Goal: Task Accomplishment & Management: Complete application form

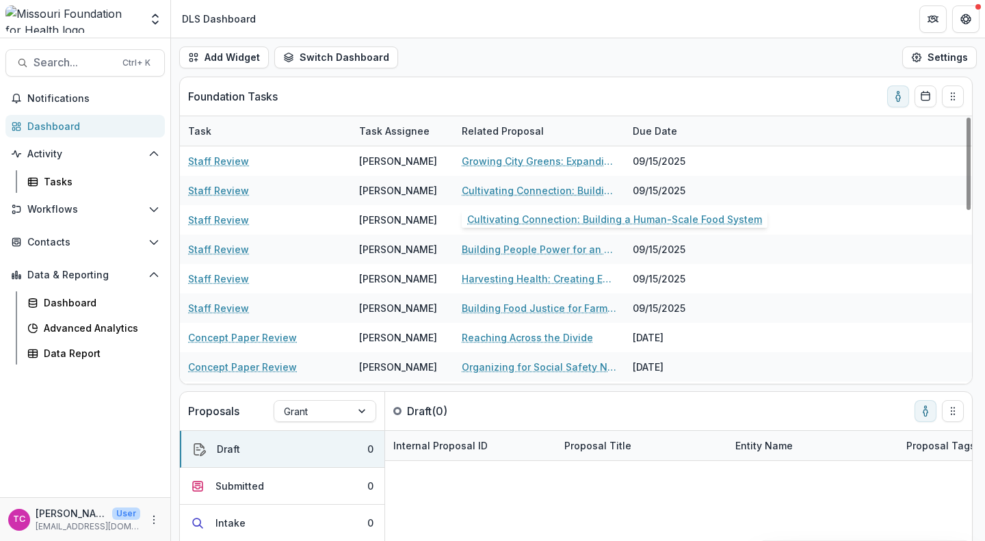
click at [518, 181] on div "Cultivating Connection: Building a Human-Scale Food System" at bounding box center [539, 190] width 155 height 29
click at [500, 188] on link "Cultivating Connection: Building a Human-Scale Food System" at bounding box center [539, 190] width 155 height 14
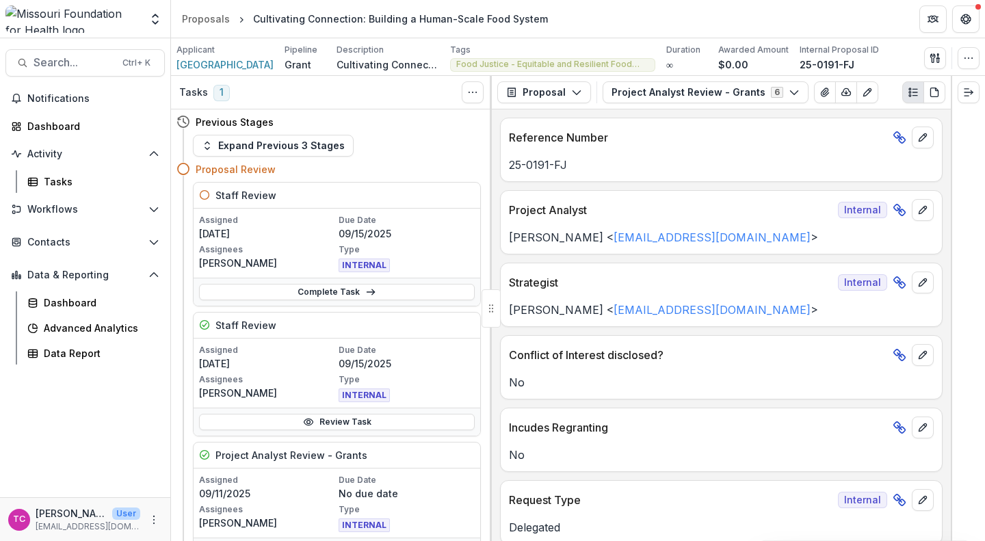
click at [353, 289] on link "Complete Task" at bounding box center [337, 292] width 276 height 16
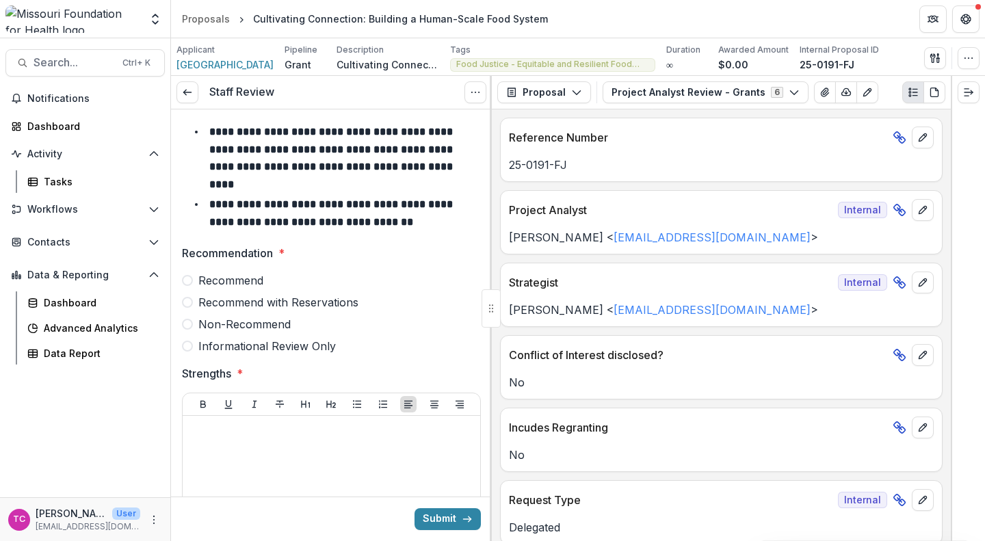
click at [245, 272] on span "Recommend" at bounding box center [230, 280] width 65 height 16
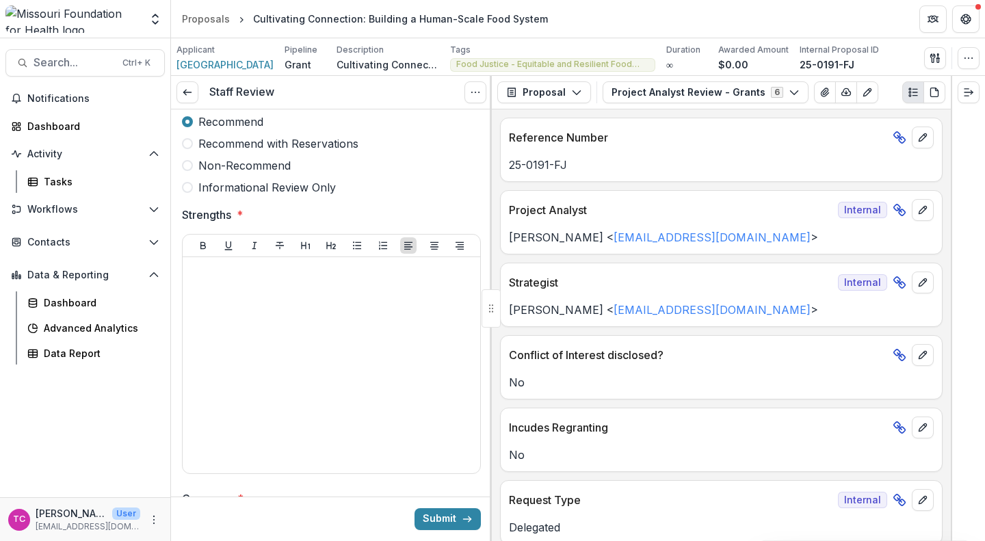
scroll to position [163, 0]
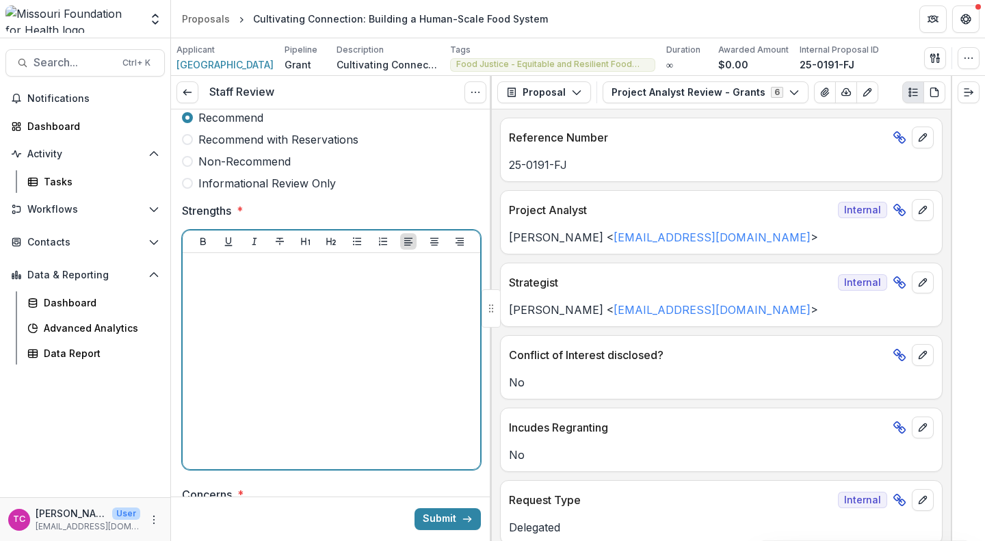
click at [280, 393] on div at bounding box center [331, 361] width 287 height 205
click at [352, 236] on icon "Bullet List" at bounding box center [357, 241] width 11 height 11
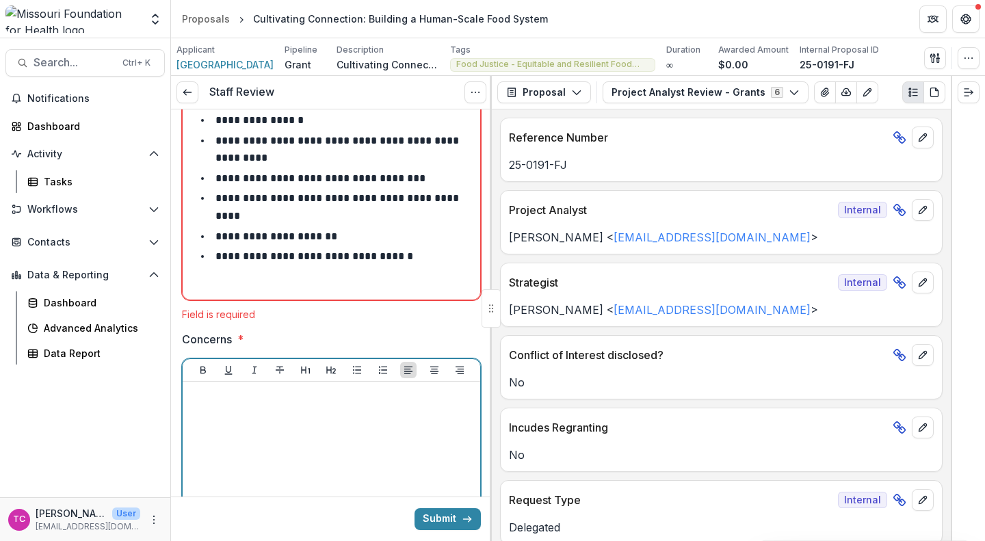
click at [287, 439] on div at bounding box center [331, 489] width 287 height 205
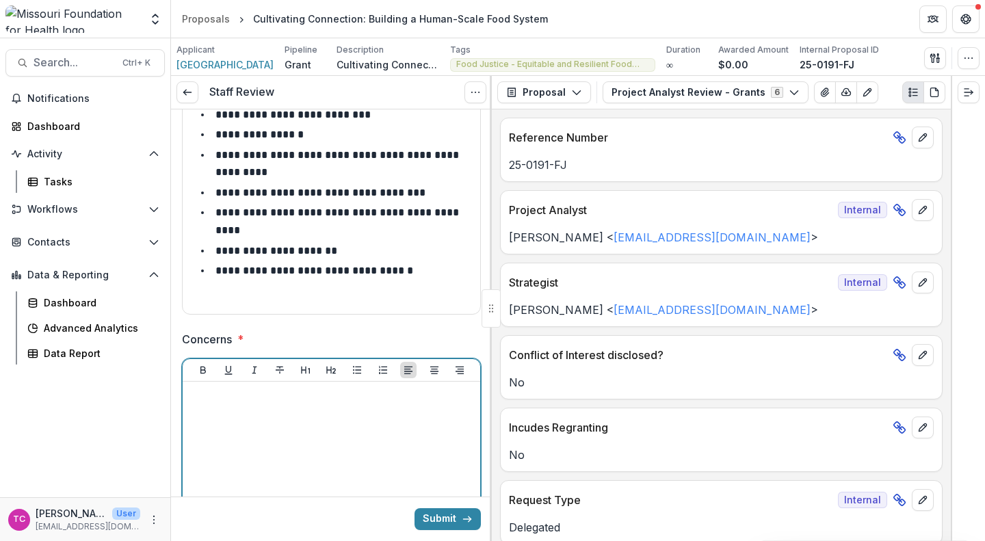
click at [355, 365] on icon "Bullet List" at bounding box center [357, 370] width 11 height 11
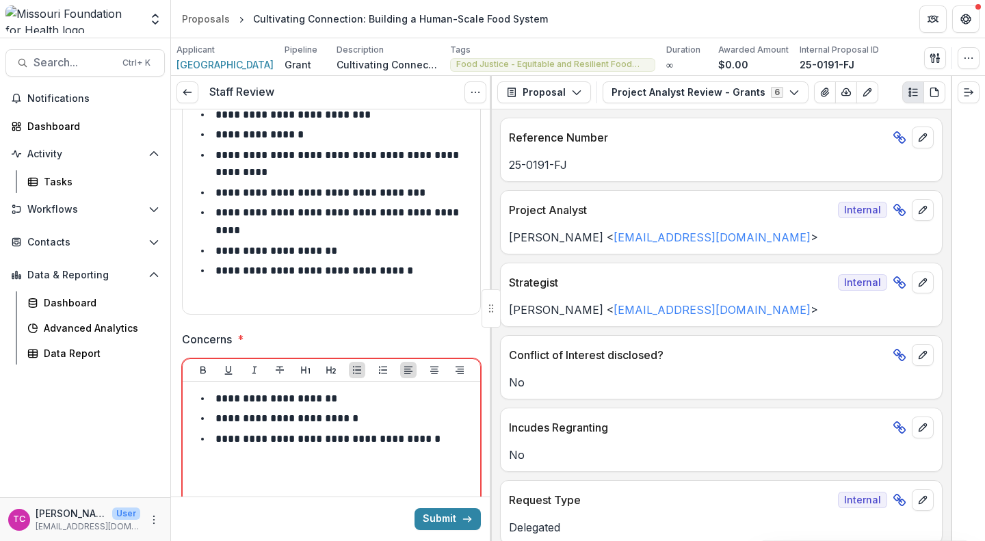
click at [440, 517] on button "Submit" at bounding box center [448, 519] width 66 height 22
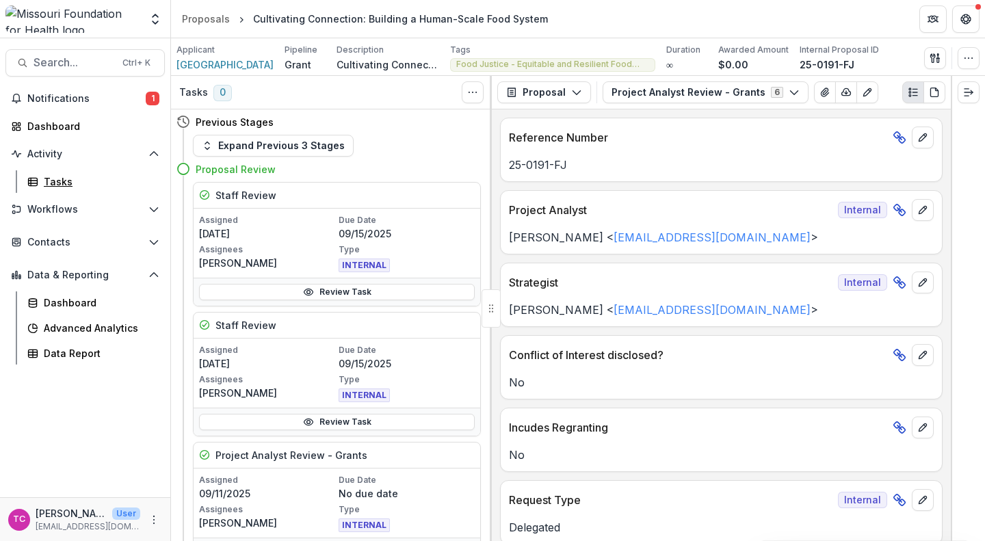
click at [77, 191] on link "Tasks" at bounding box center [93, 181] width 143 height 23
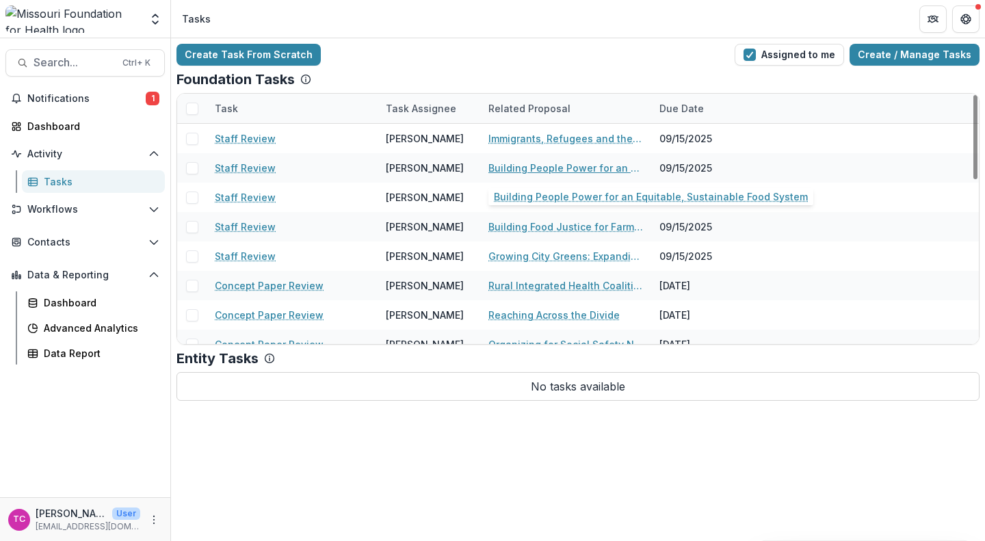
click at [512, 167] on link "Building People Power for an Equitable, Sustainable Food System" at bounding box center [565, 168] width 155 height 14
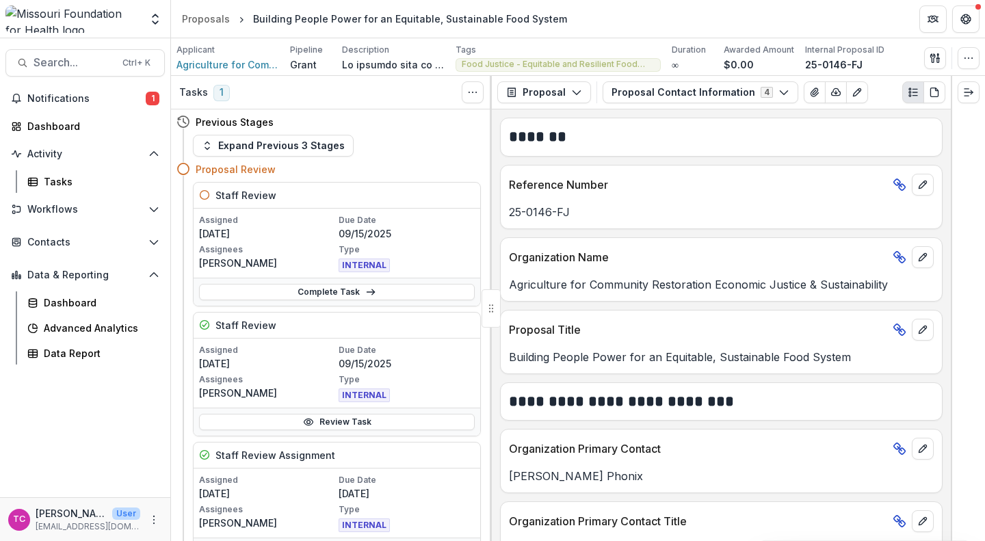
click at [402, 288] on link "Complete Task" at bounding box center [337, 292] width 276 height 16
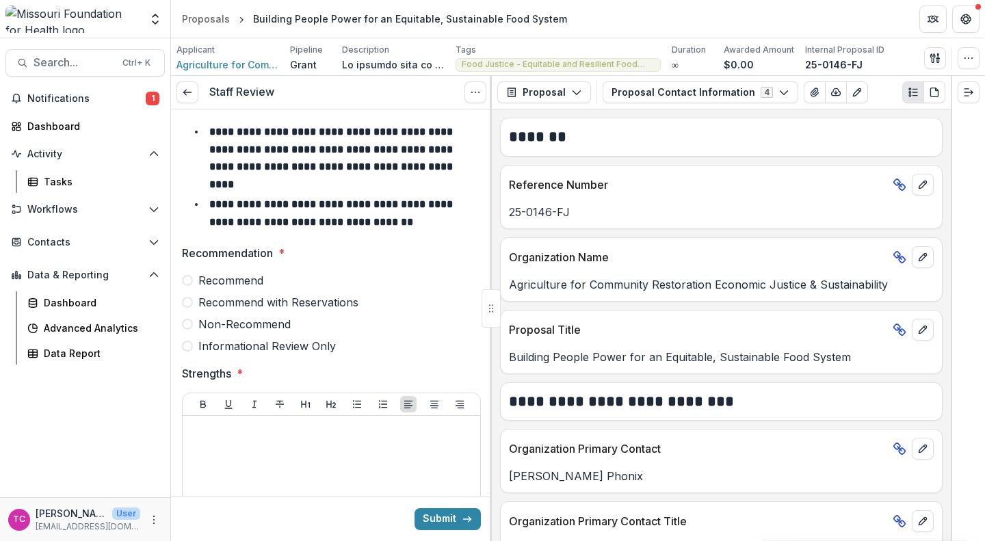
click at [345, 276] on div "Recommend Recommend with Reservations Non-Recommend Informational Review Only" at bounding box center [331, 313] width 299 height 82
click at [341, 294] on span "Recommend with Reservations" at bounding box center [278, 302] width 160 height 16
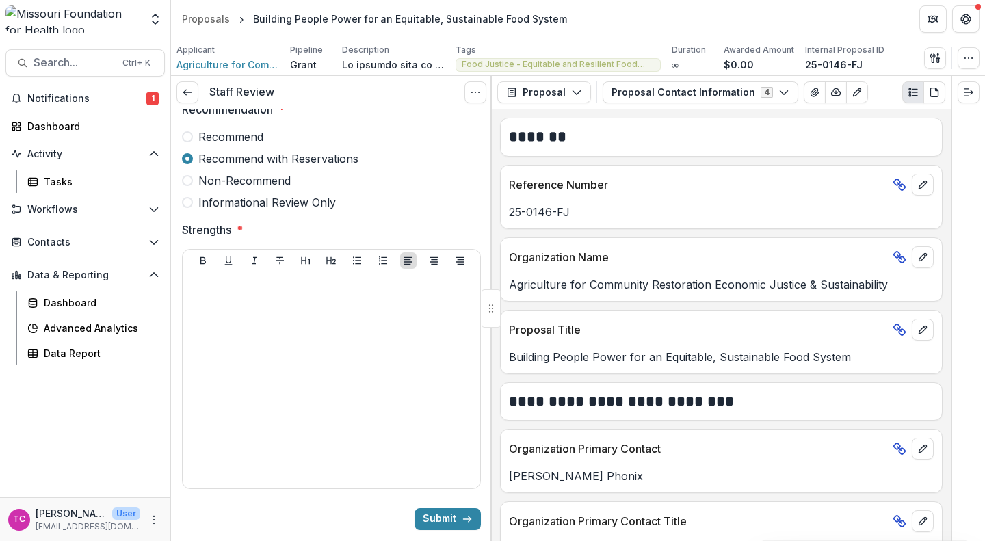
scroll to position [144, 0]
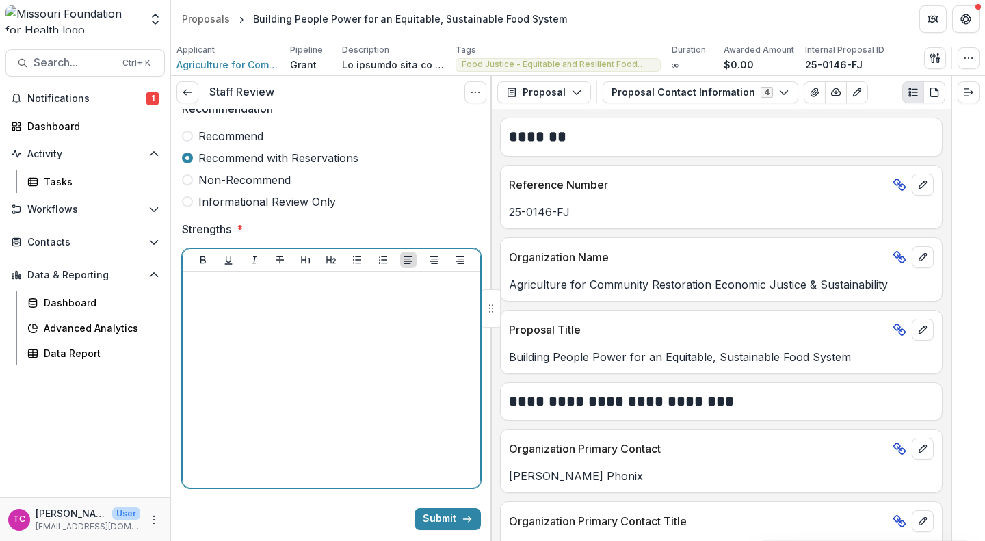
click at [305, 414] on div at bounding box center [331, 379] width 287 height 205
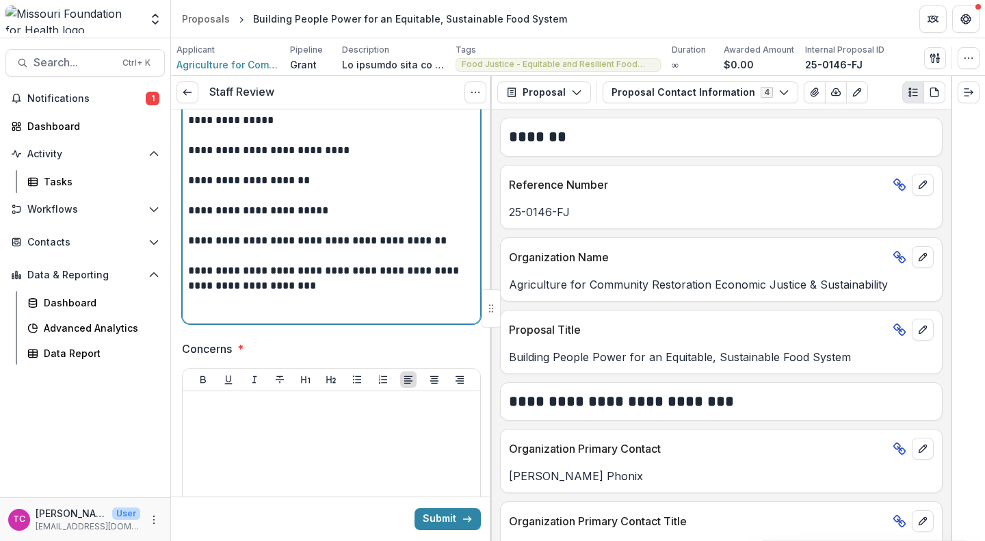
scroll to position [309, 0]
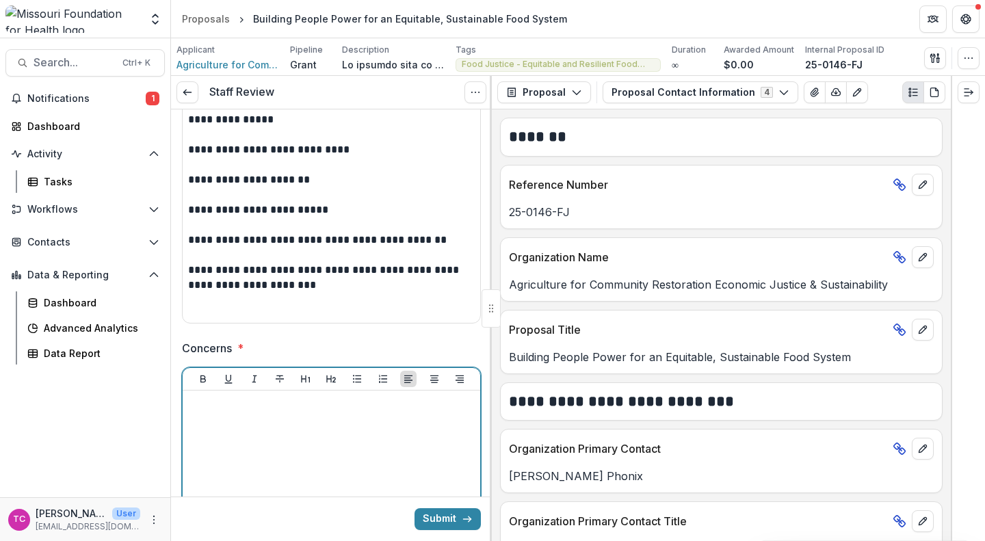
click at [305, 414] on div at bounding box center [331, 498] width 287 height 205
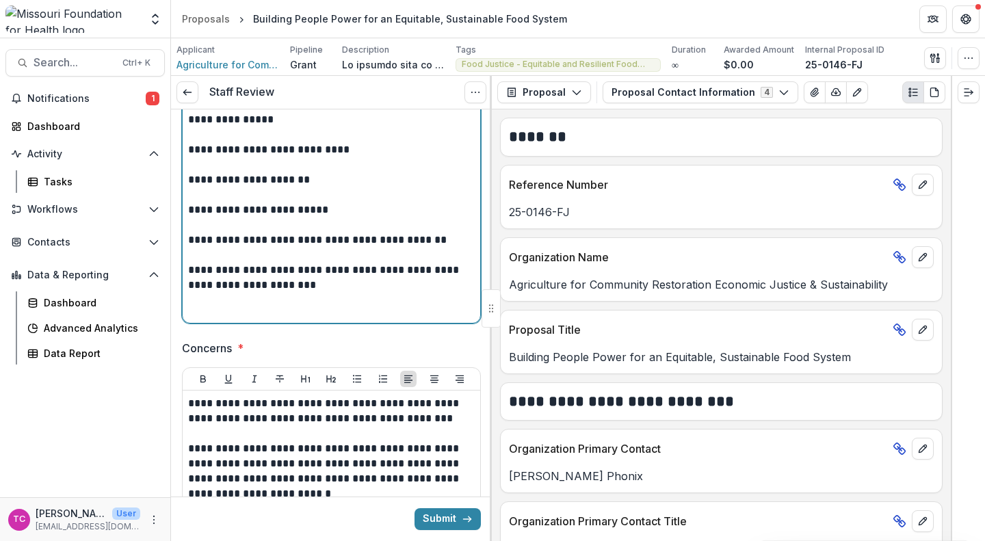
click at [313, 263] on p "**********" at bounding box center [329, 278] width 283 height 30
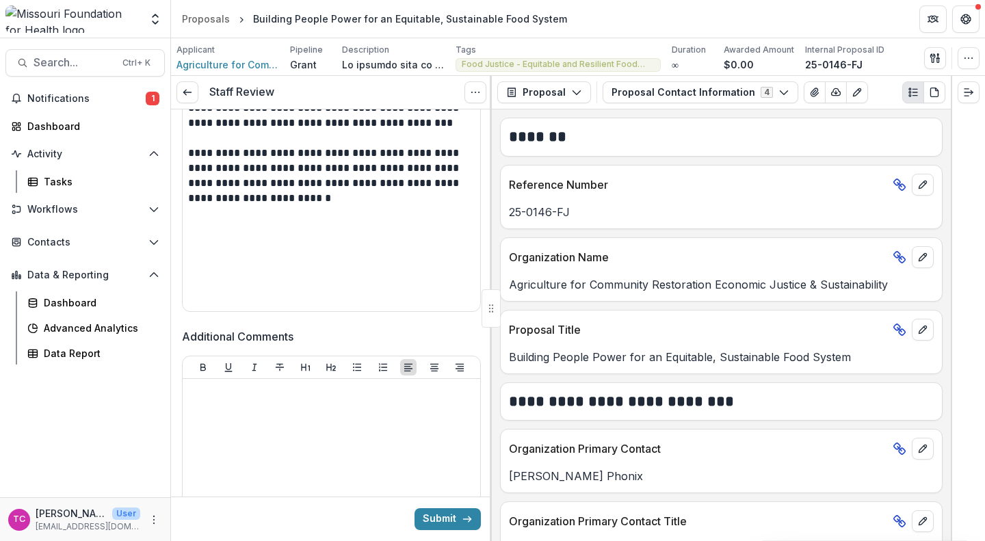
scroll to position [646, 0]
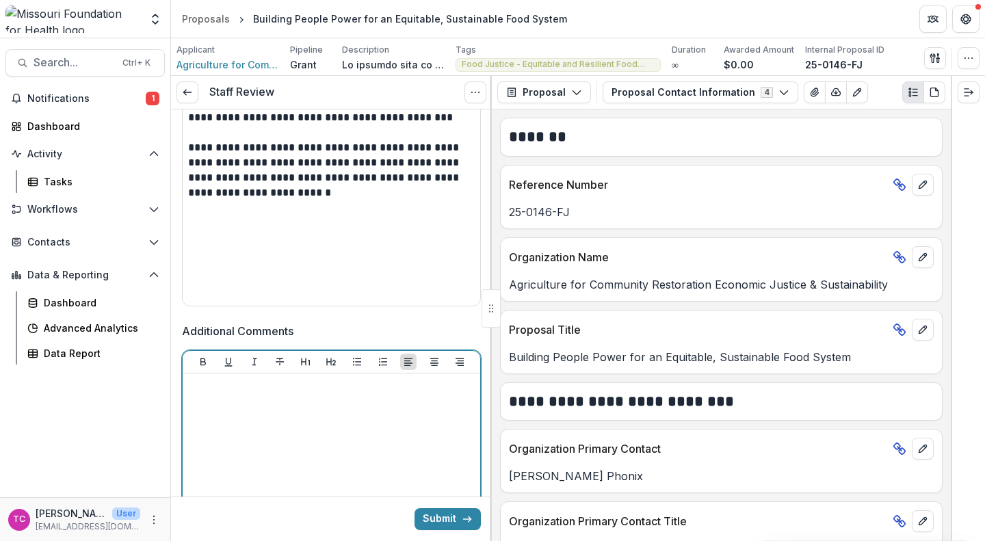
click at [280, 412] on div at bounding box center [331, 481] width 287 height 205
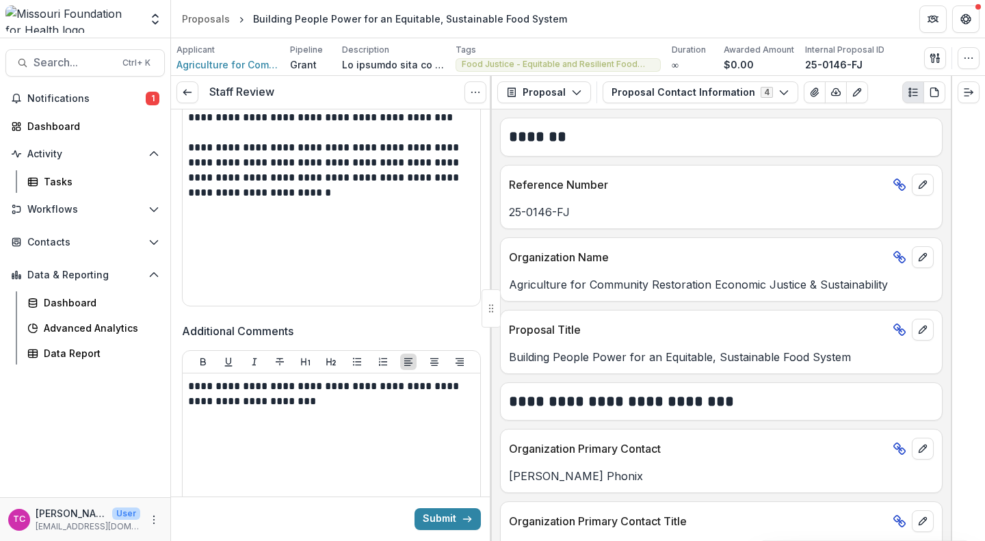
click at [443, 516] on button "Submit" at bounding box center [448, 519] width 66 height 22
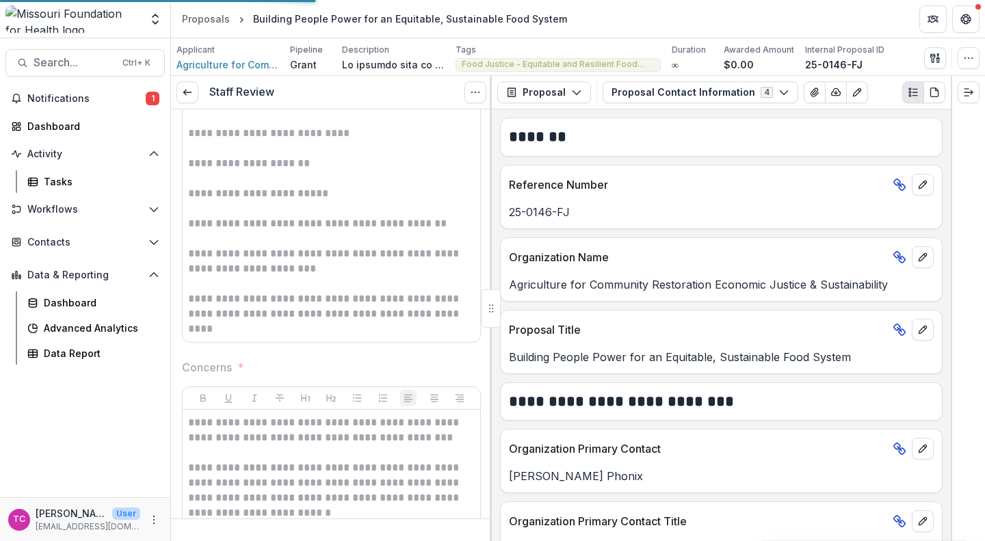
scroll to position [289, 0]
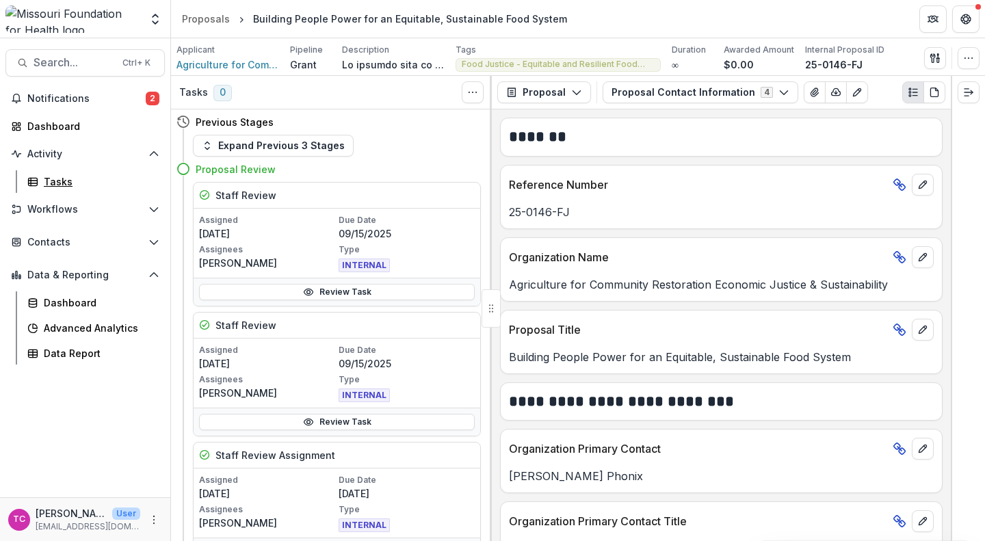
click at [86, 190] on link "Tasks" at bounding box center [93, 181] width 143 height 23
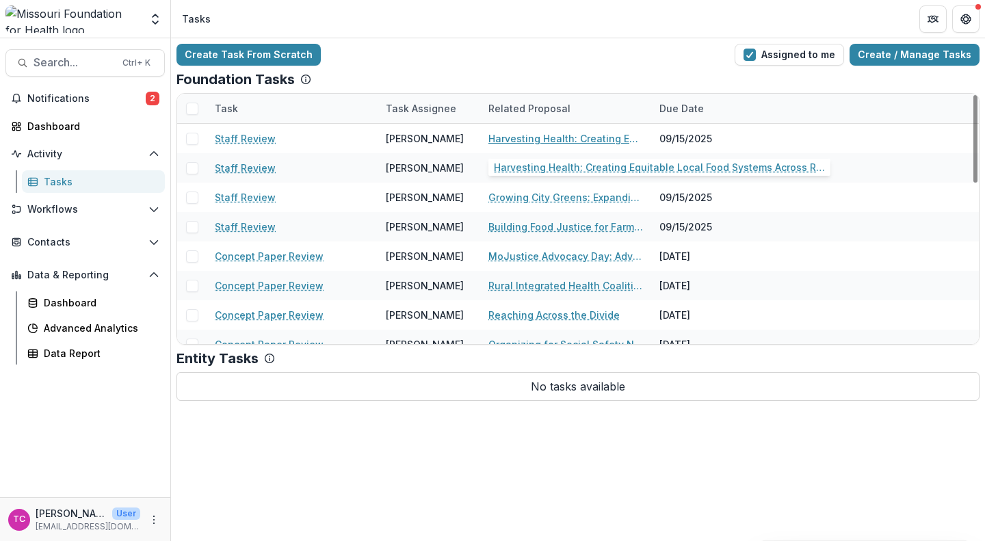
click at [556, 144] on link "Harvesting Health: Creating Equitable Local Food Systems Across Rural Southwest…" at bounding box center [565, 138] width 155 height 14
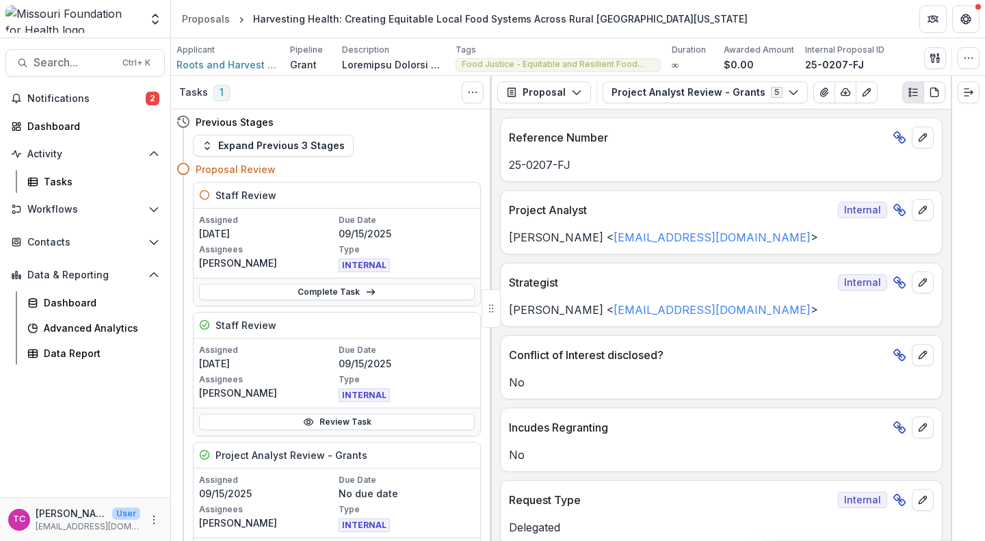
click at [339, 293] on link "Complete Task" at bounding box center [337, 292] width 276 height 16
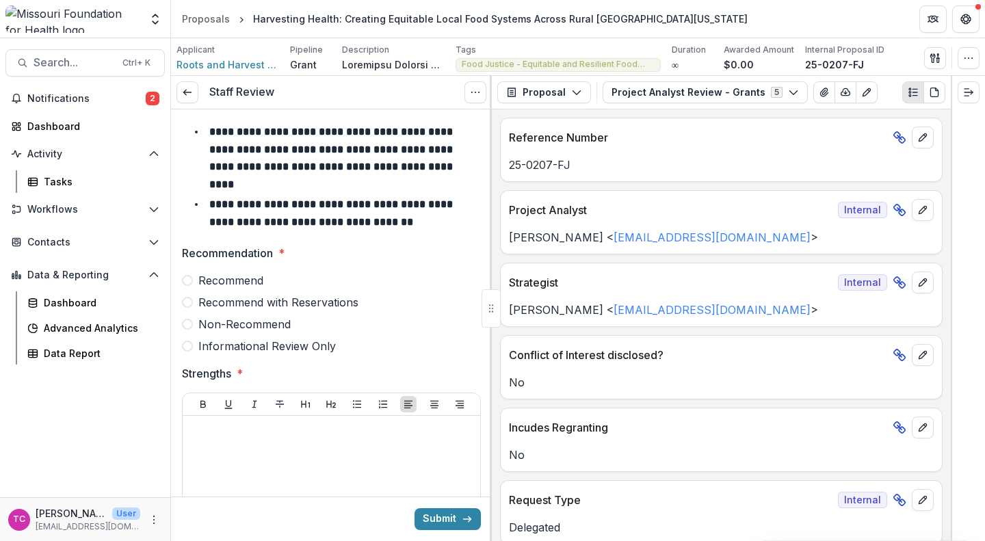
click at [245, 294] on span "Recommend with Reservations" at bounding box center [278, 302] width 160 height 16
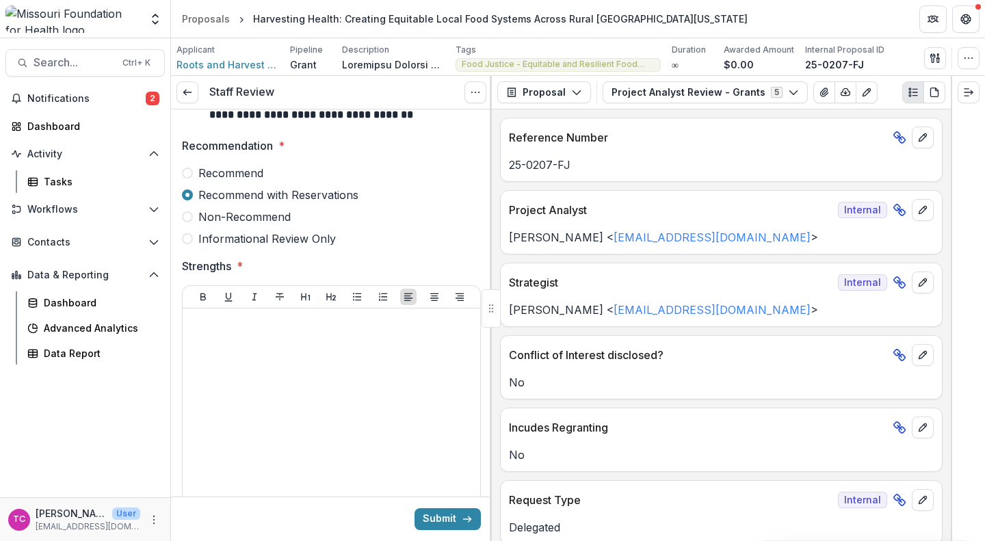
scroll to position [108, 0]
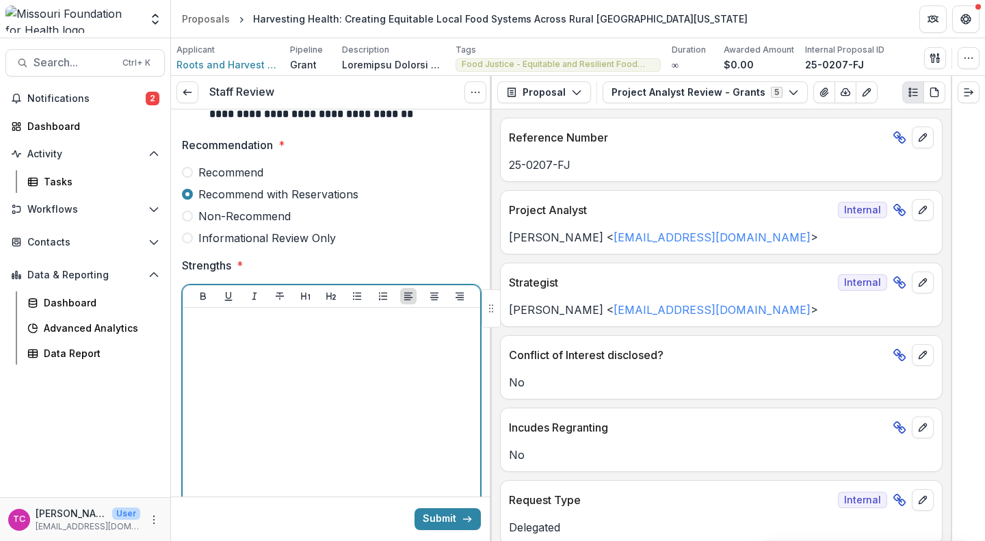
click at [234, 404] on div at bounding box center [331, 415] width 287 height 205
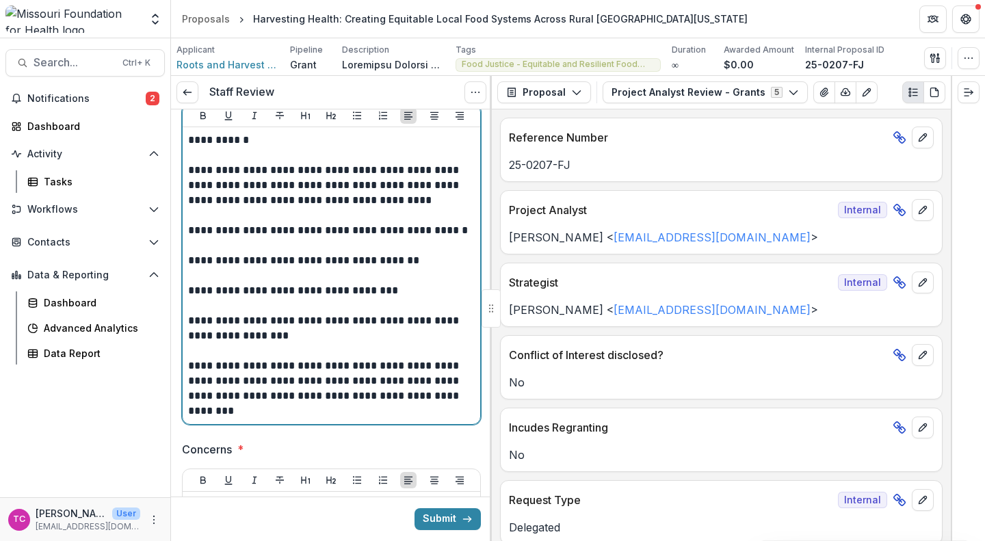
scroll to position [332, 0]
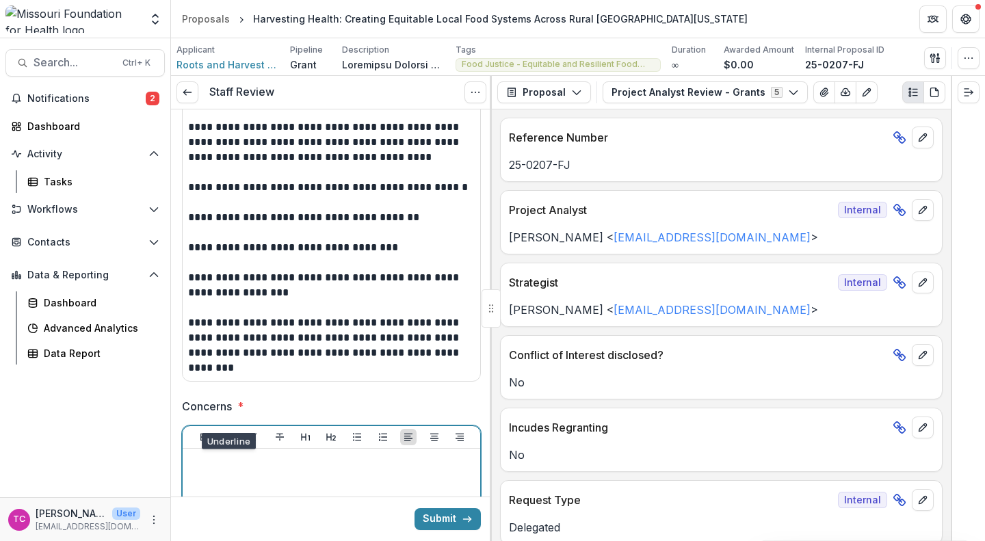
click at [226, 454] on p at bounding box center [331, 461] width 287 height 15
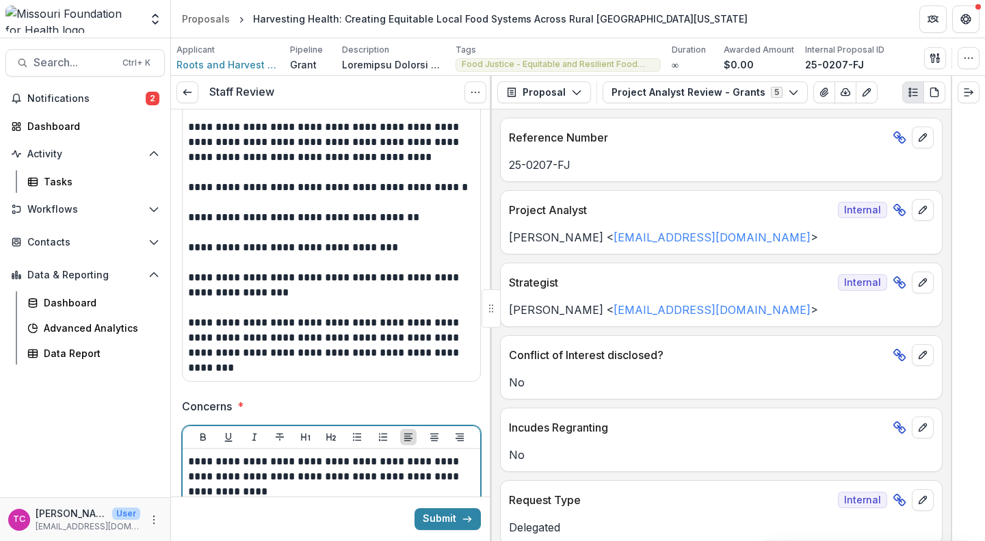
click at [274, 480] on p "**********" at bounding box center [329, 476] width 283 height 45
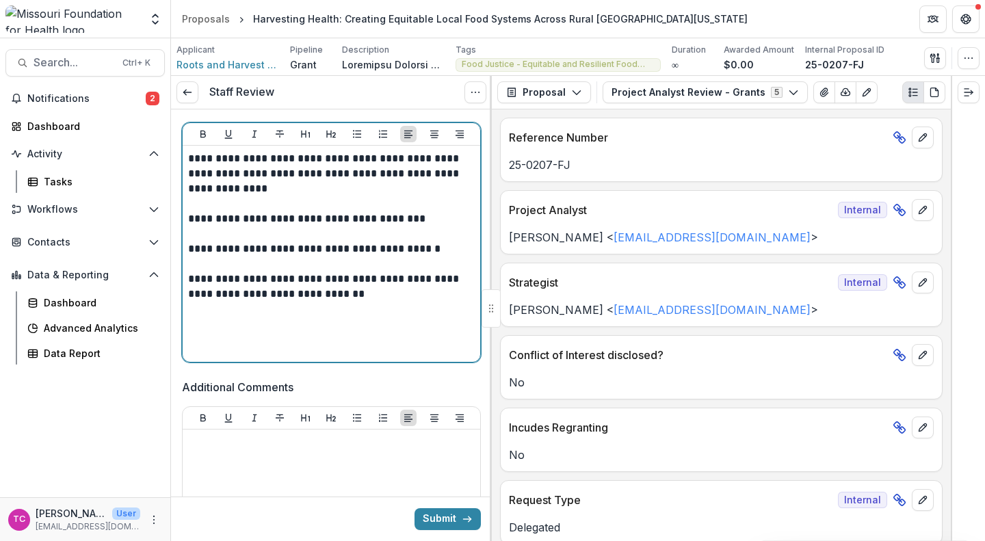
scroll to position [644, 0]
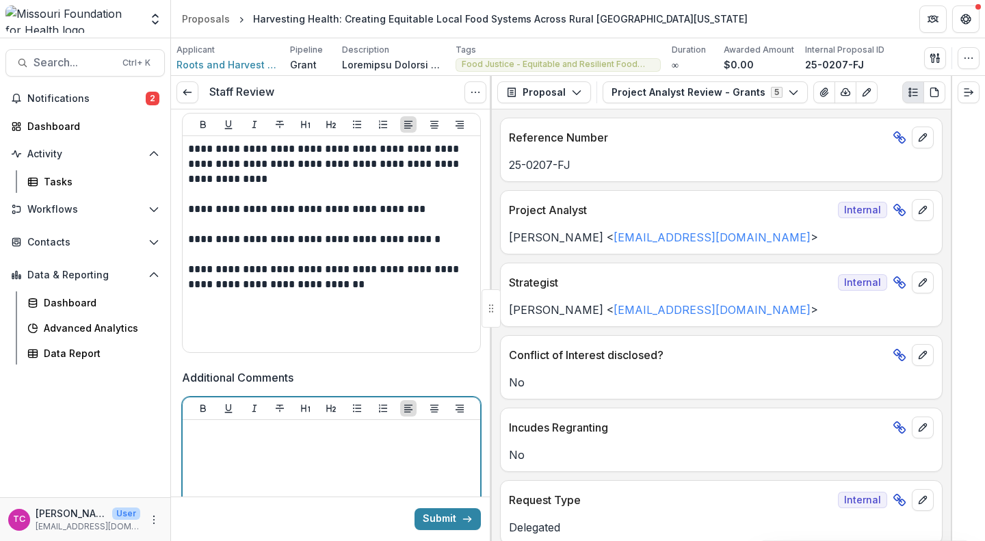
click at [274, 480] on div at bounding box center [331, 527] width 287 height 205
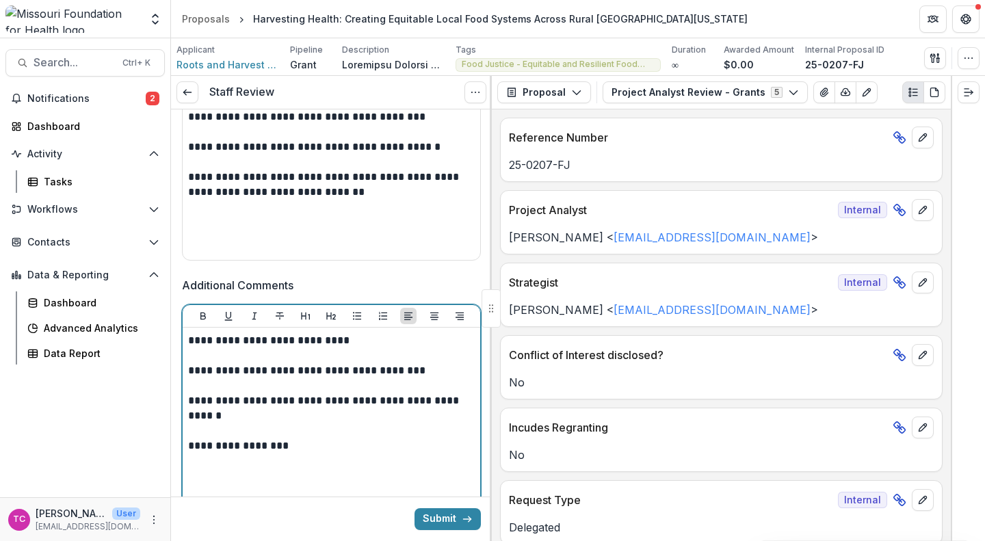
scroll to position [750, 0]
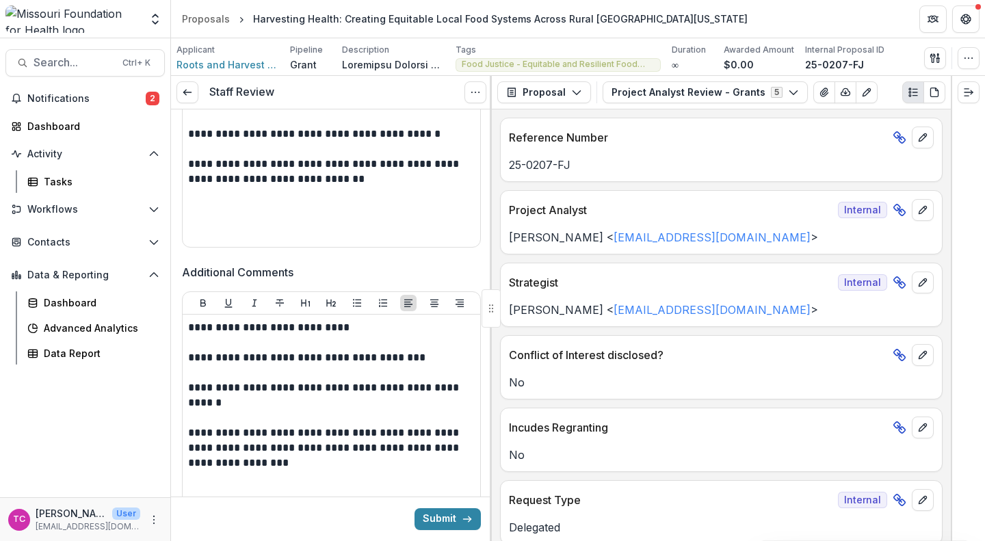
click at [438, 523] on button "Submit" at bounding box center [448, 519] width 66 height 22
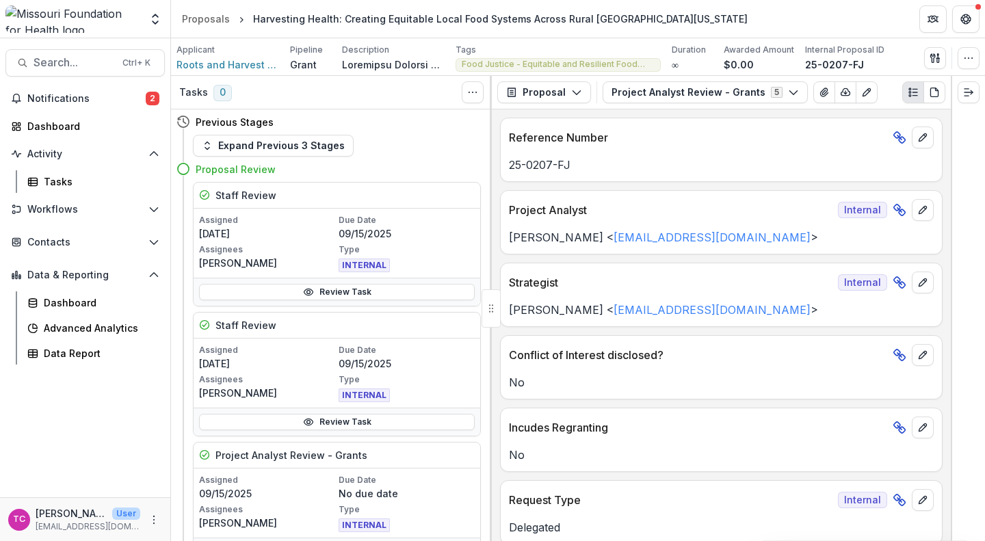
drag, startPoint x: 401, startPoint y: 349, endPoint x: 374, endPoint y: 283, distance: 71.1
click at [374, 283] on div "Review Task" at bounding box center [337, 292] width 287 height 28
click at [358, 296] on link "Review Task" at bounding box center [337, 292] width 276 height 16
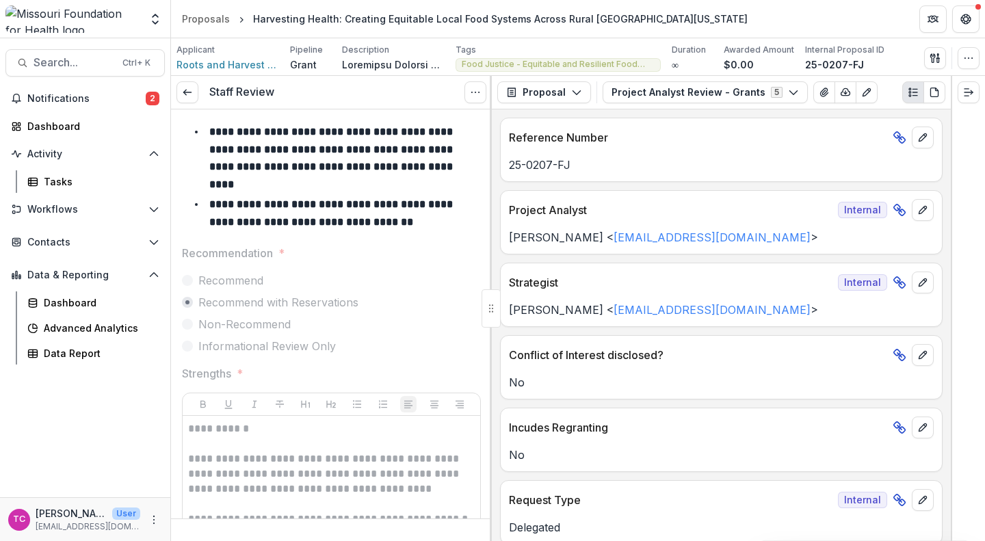
click at [185, 92] on line at bounding box center [187, 92] width 8 height 0
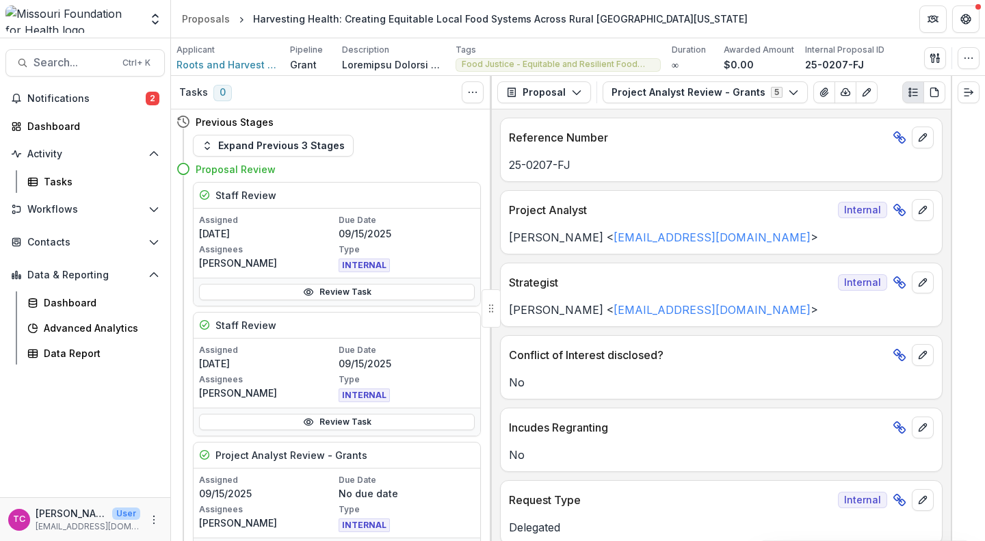
click at [185, 92] on h3 "Tasks" at bounding box center [193, 93] width 29 height 12
click at [64, 172] on link "Tasks" at bounding box center [93, 181] width 143 height 23
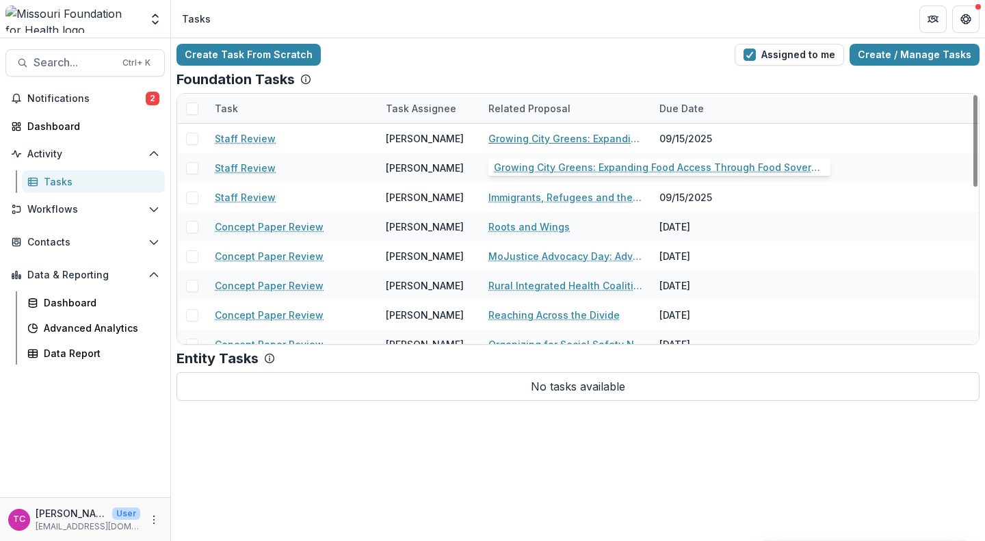
click at [597, 137] on link "Growing City Greens: Expanding Food Access Through Food Sovereignty" at bounding box center [565, 138] width 155 height 14
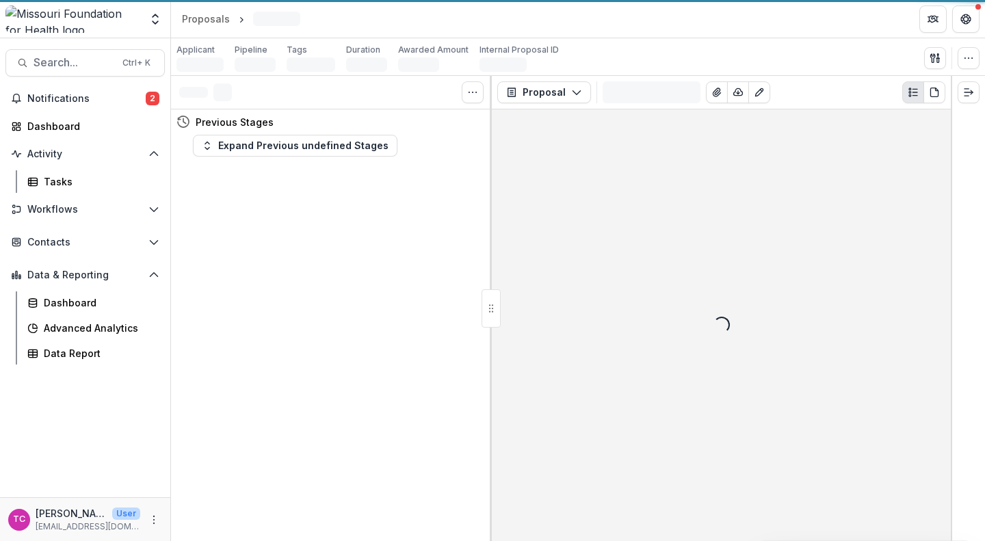
click at [597, 137] on div "Loading..." at bounding box center [721, 325] width 459 height 432
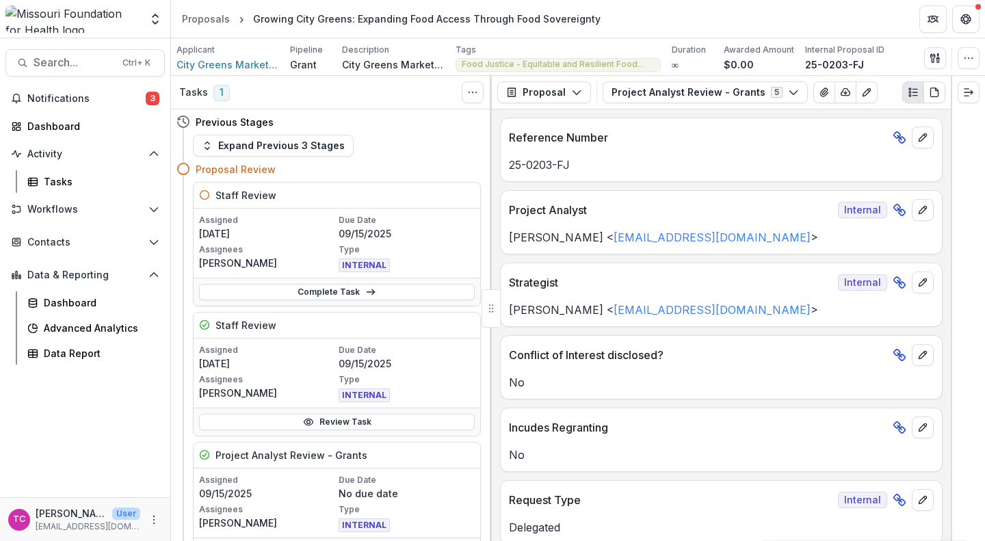
click at [320, 297] on link "Complete Task" at bounding box center [337, 292] width 276 height 16
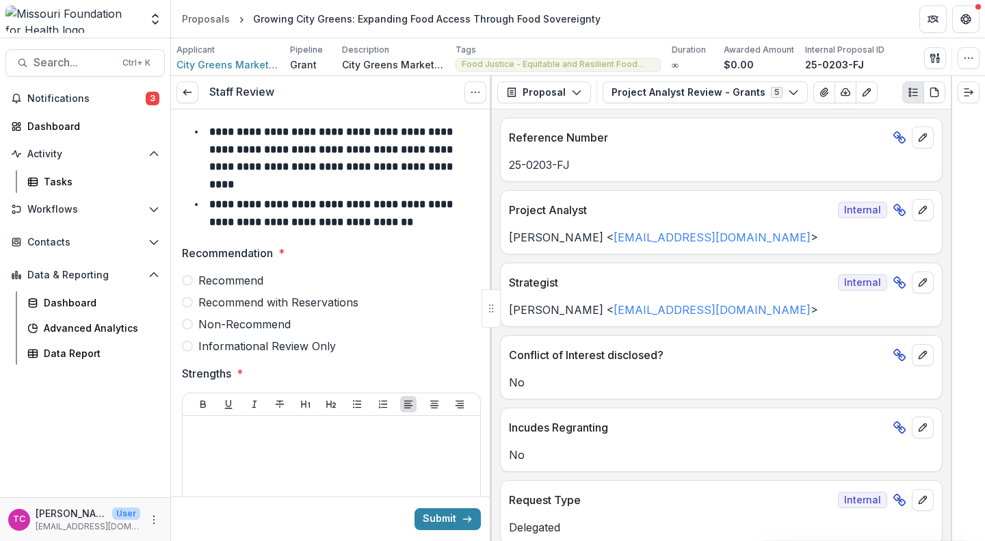
click at [309, 294] on span "Recommend with Reservations" at bounding box center [278, 302] width 160 height 16
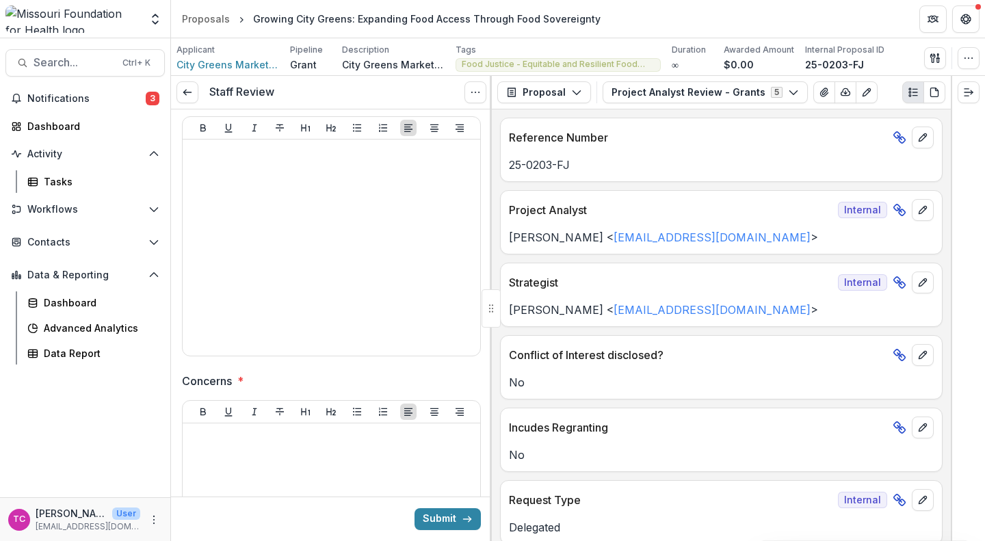
scroll to position [278, 0]
click at [302, 427] on div at bounding box center [331, 529] width 287 height 205
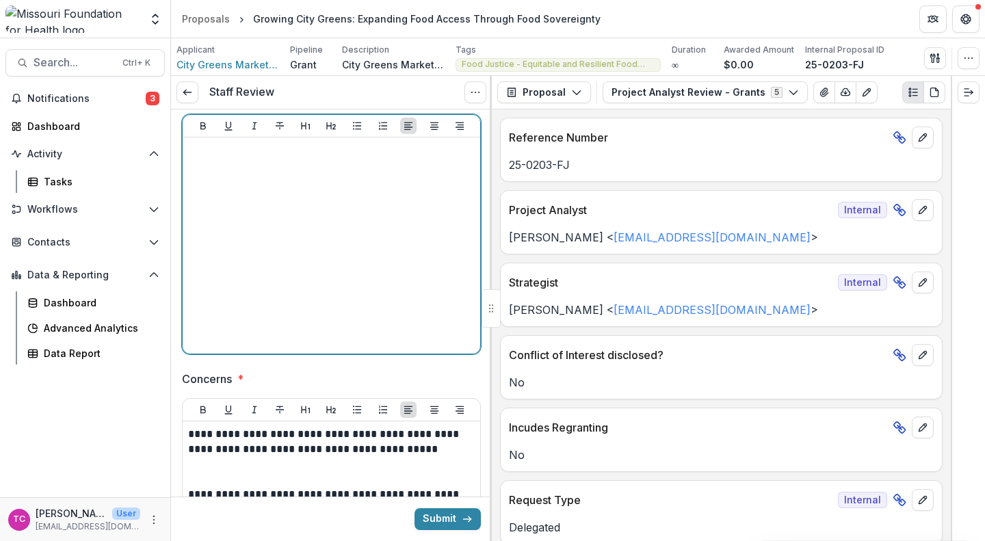
click at [273, 252] on div at bounding box center [331, 245] width 287 height 205
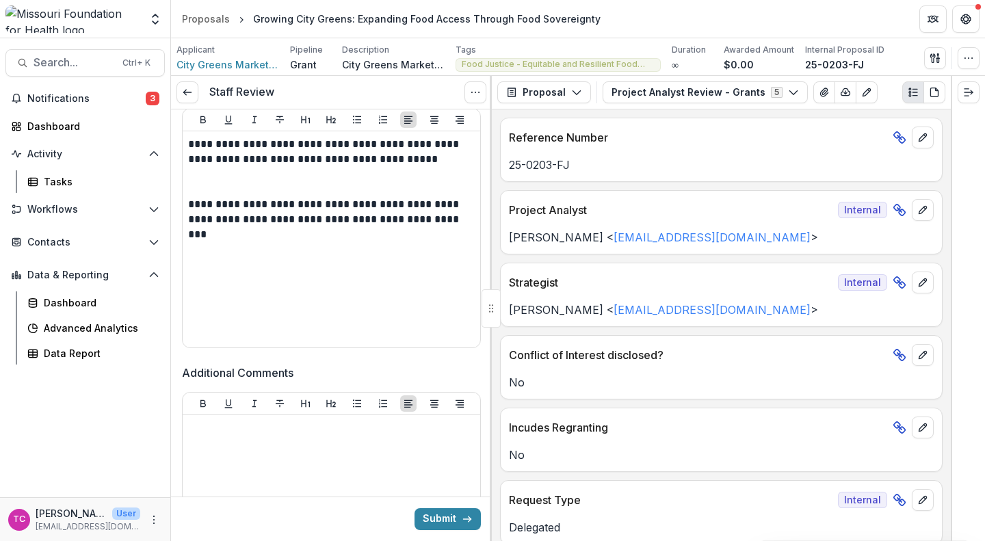
scroll to position [569, 0]
click at [265, 423] on div at bounding box center [331, 522] width 287 height 205
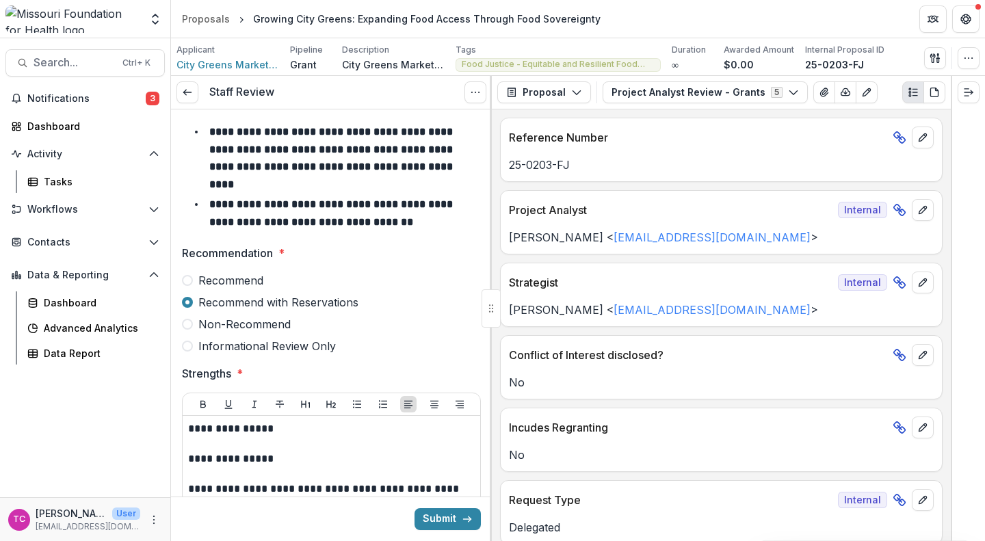
click at [448, 523] on button "Submit" at bounding box center [448, 519] width 66 height 22
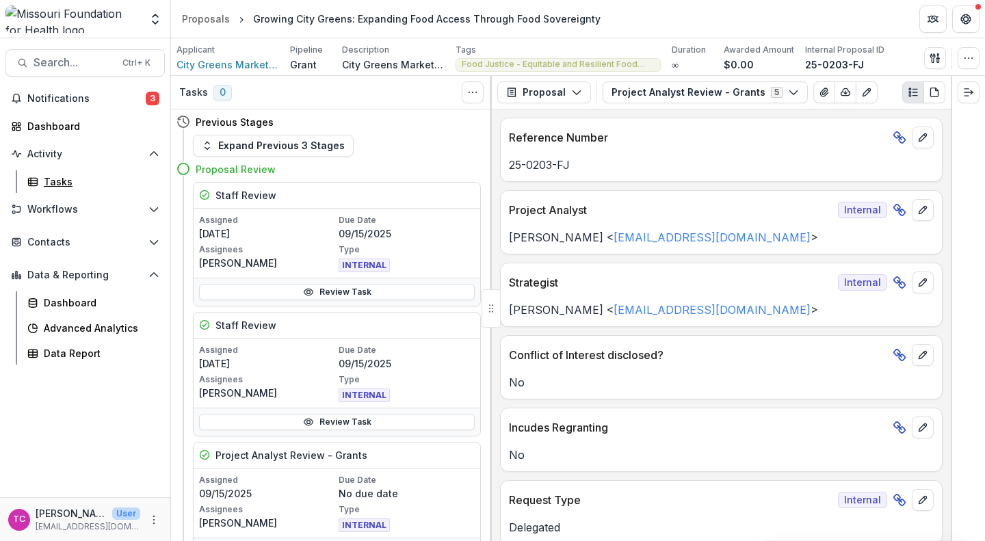
click at [49, 189] on link "Tasks" at bounding box center [93, 181] width 143 height 23
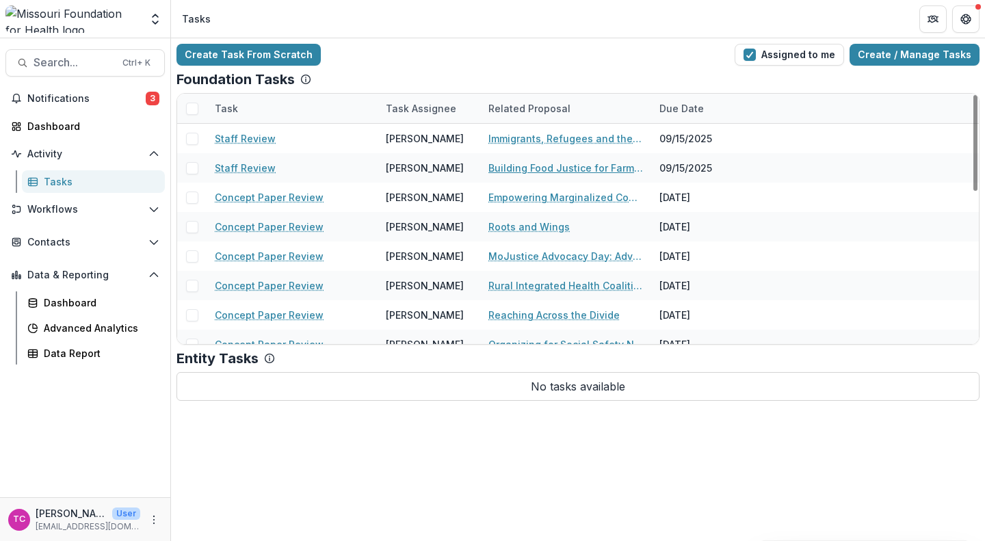
click at [513, 161] on link "Building Food Justice for Farmers and Food Producers" at bounding box center [565, 168] width 155 height 14
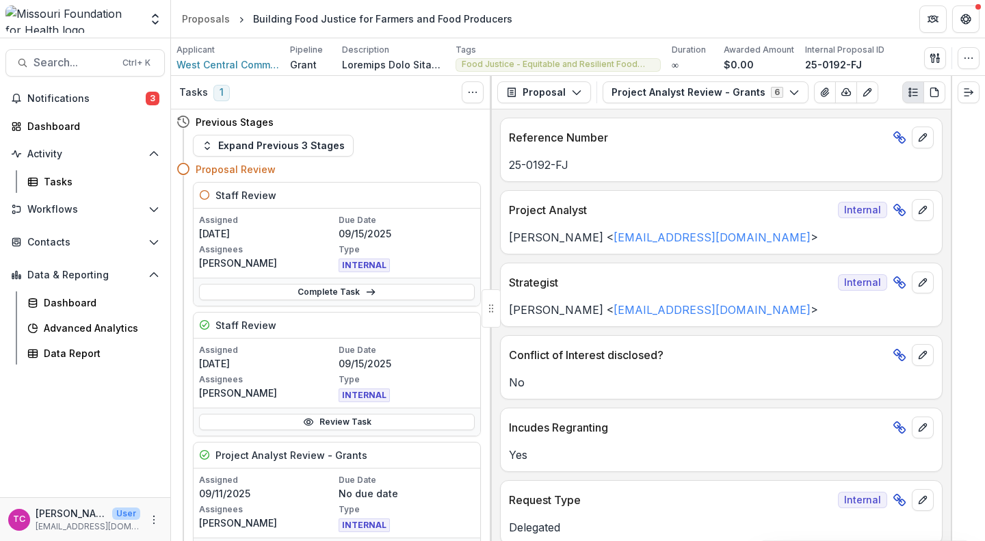
click at [295, 291] on link "Complete Task" at bounding box center [337, 292] width 276 height 16
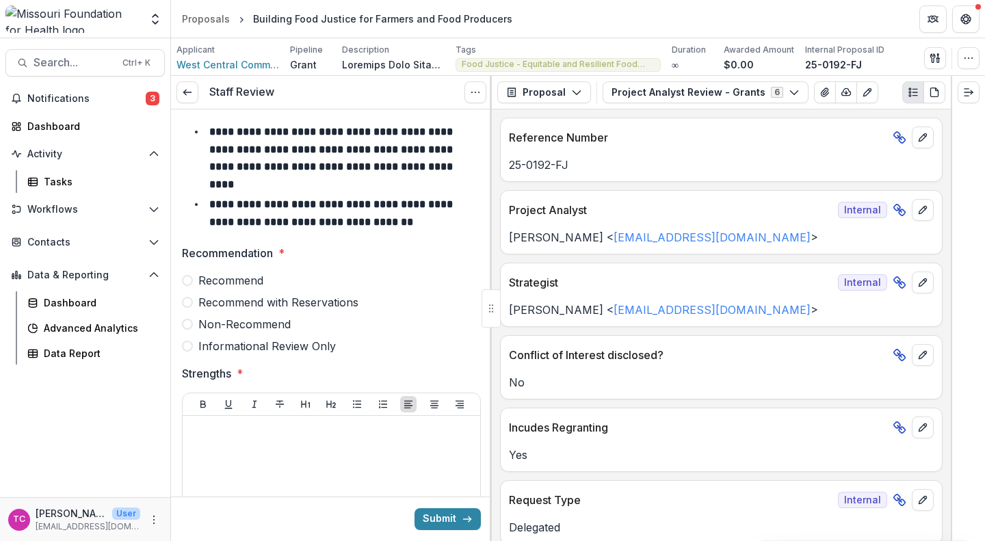
click at [248, 272] on span "Recommend" at bounding box center [230, 280] width 65 height 16
click at [243, 438] on div at bounding box center [331, 523] width 287 height 205
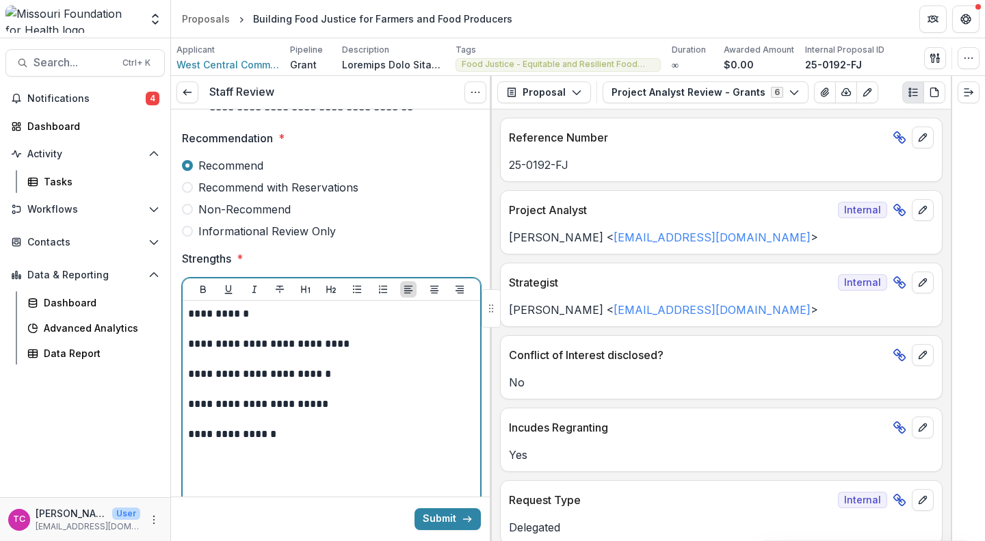
scroll to position [122, 0]
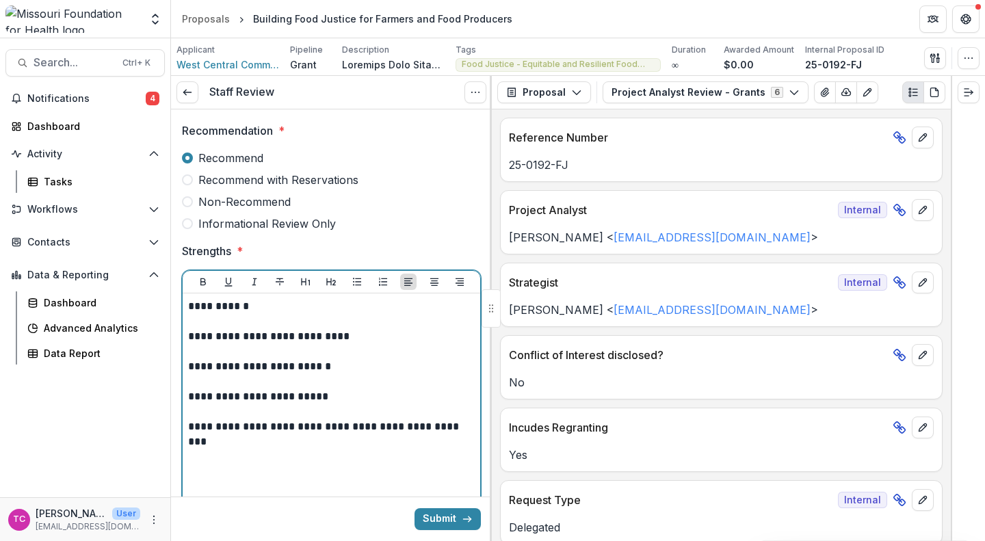
click at [262, 389] on p "**********" at bounding box center [329, 396] width 283 height 15
click at [260, 389] on p "**********" at bounding box center [329, 396] width 283 height 15
click at [258, 444] on div "**********" at bounding box center [331, 401] width 287 height 205
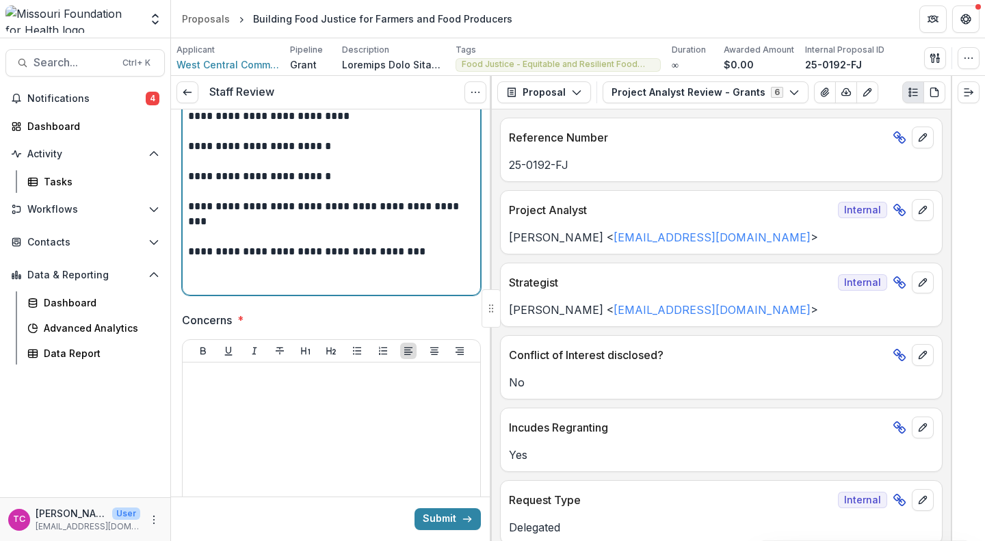
scroll to position [344, 0]
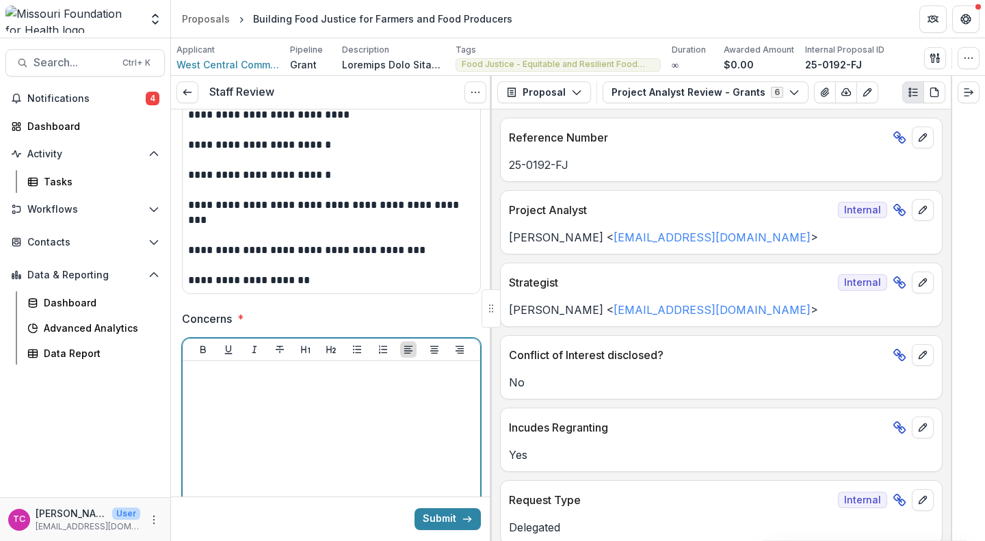
click at [323, 372] on div at bounding box center [331, 469] width 287 height 205
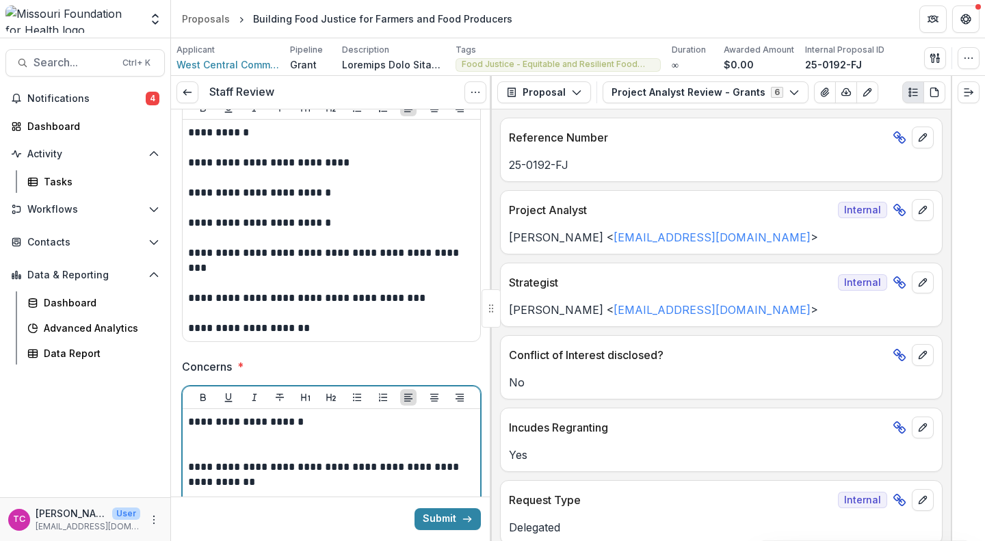
scroll to position [0, 0]
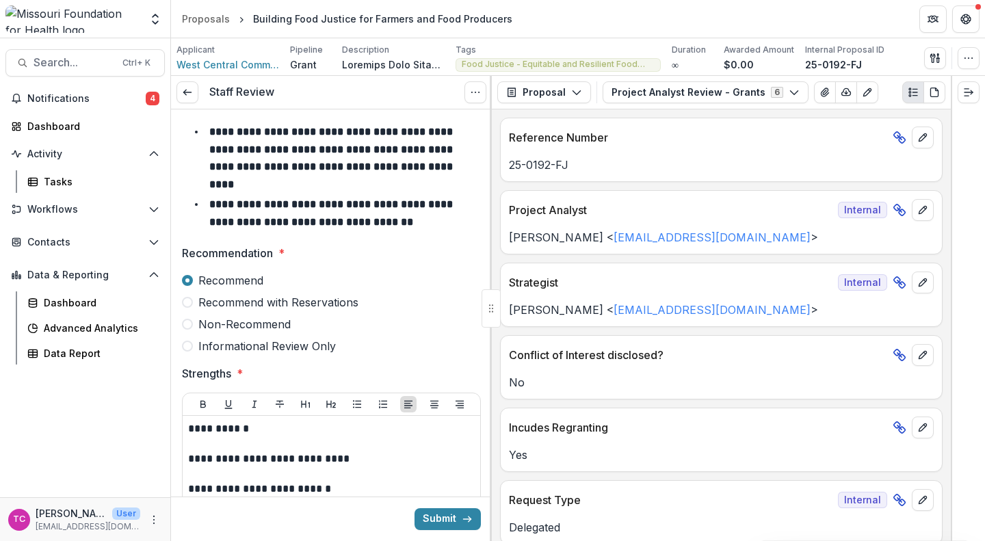
click at [438, 516] on button "Submit" at bounding box center [448, 519] width 66 height 22
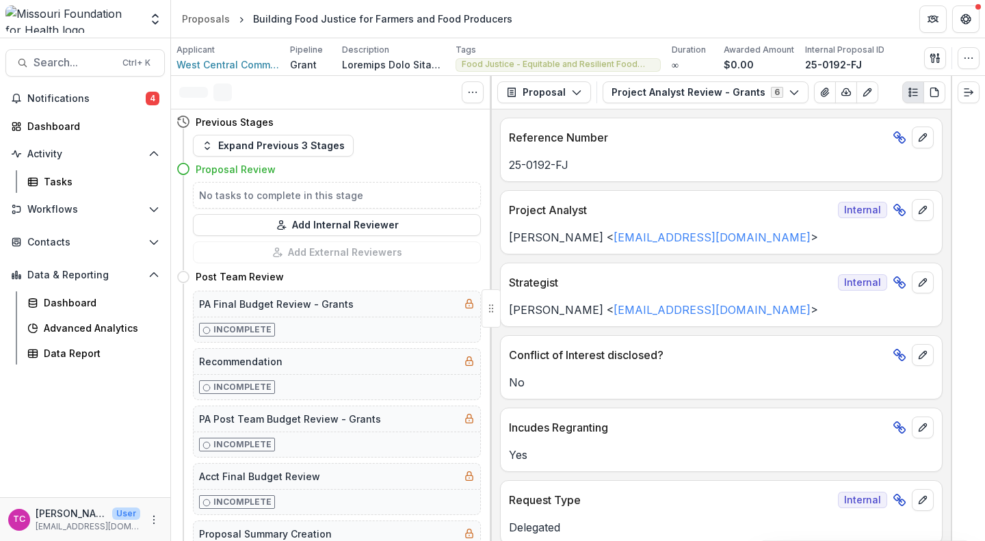
click at [137, 90] on button "Notifications 4" at bounding box center [84, 99] width 159 height 22
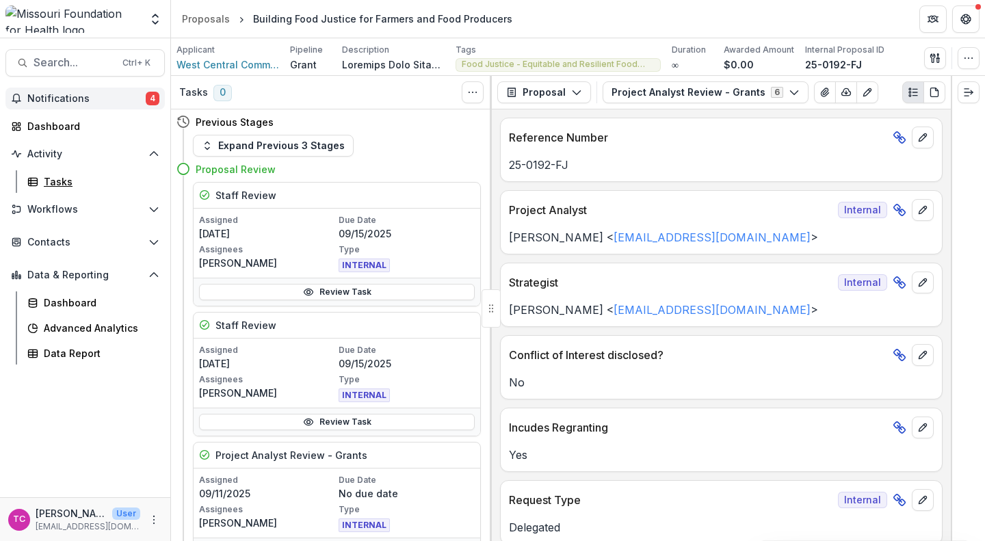
click at [64, 184] on div "Tasks" at bounding box center [99, 181] width 110 height 14
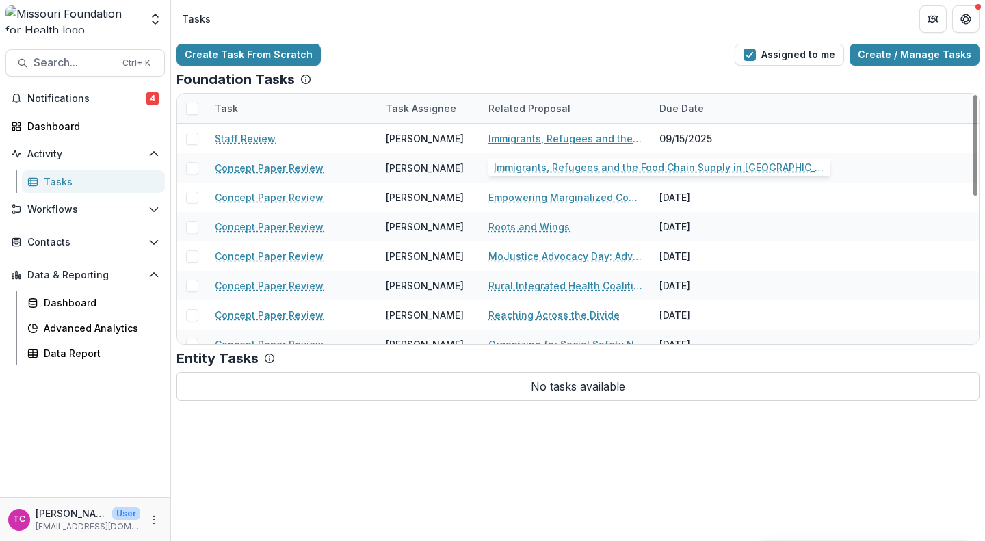
click at [511, 140] on link "Immigrants, Refugees and the Food Chain Supply in SW MO." at bounding box center [565, 138] width 155 height 14
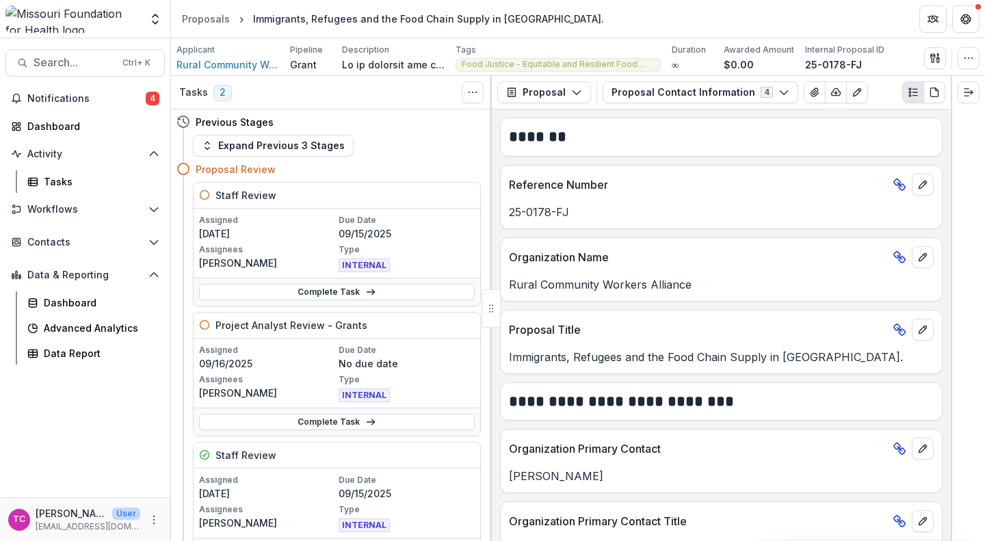
click at [314, 297] on link "Complete Task" at bounding box center [337, 292] width 276 height 16
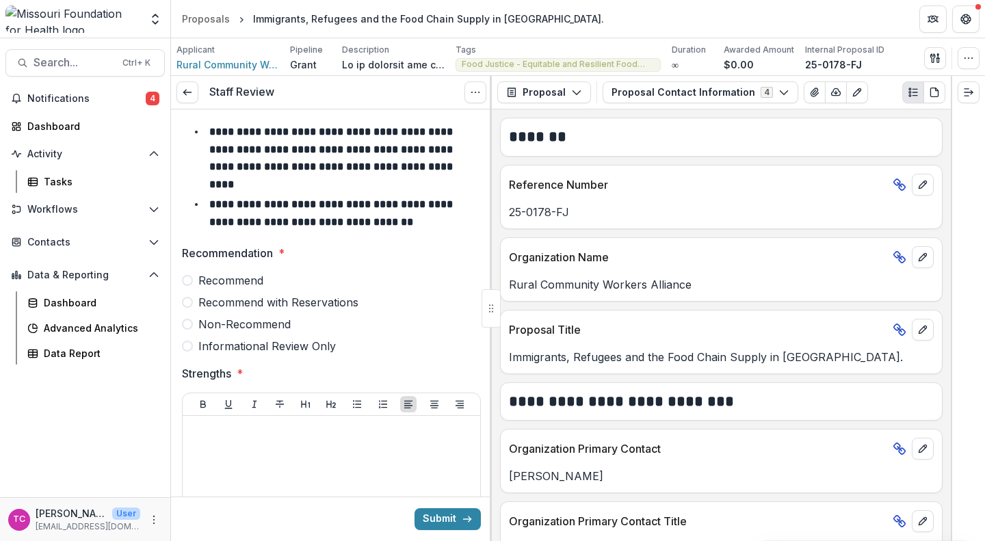
click at [306, 294] on span "Recommend with Reservations" at bounding box center [278, 302] width 160 height 16
click at [295, 445] on div at bounding box center [331, 523] width 287 height 205
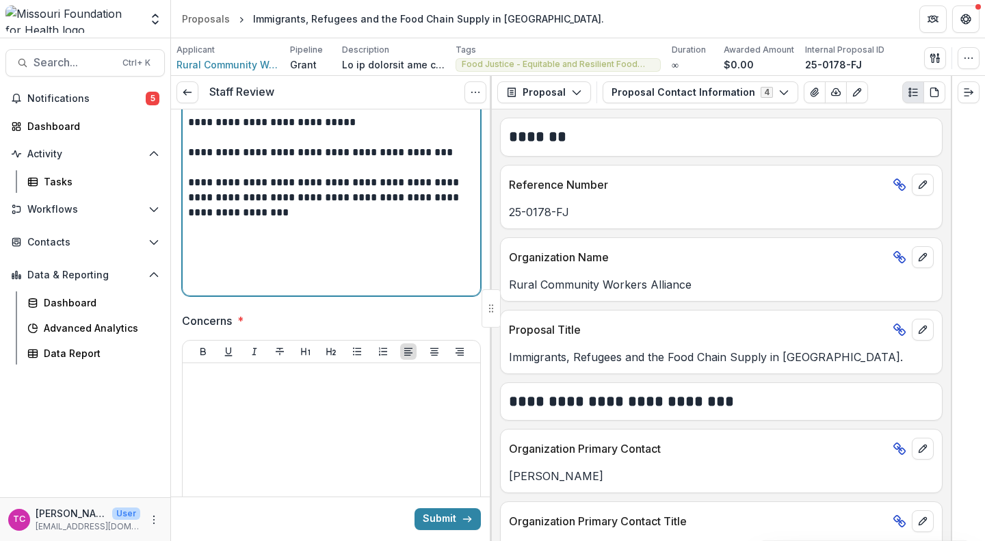
scroll to position [337, 0]
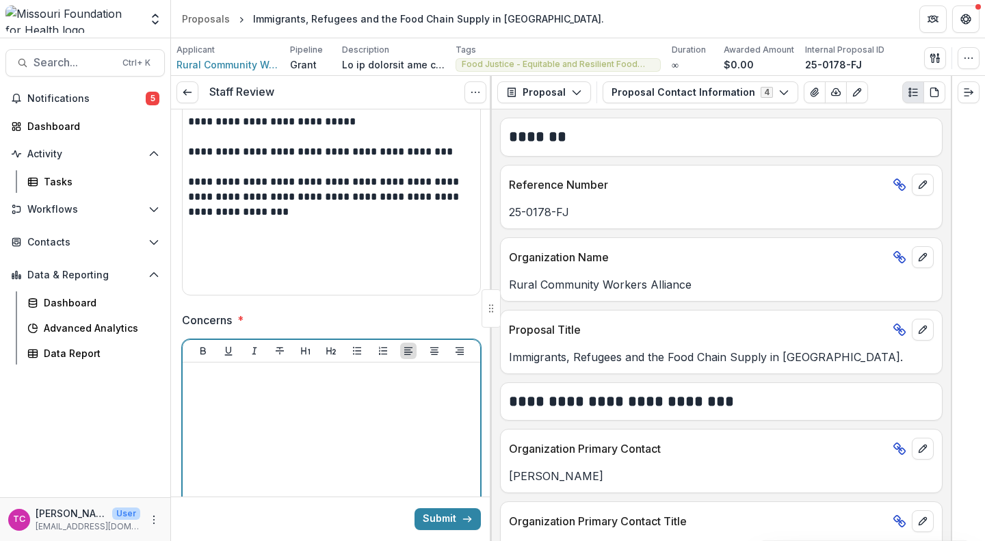
click at [295, 445] on div at bounding box center [331, 470] width 287 height 205
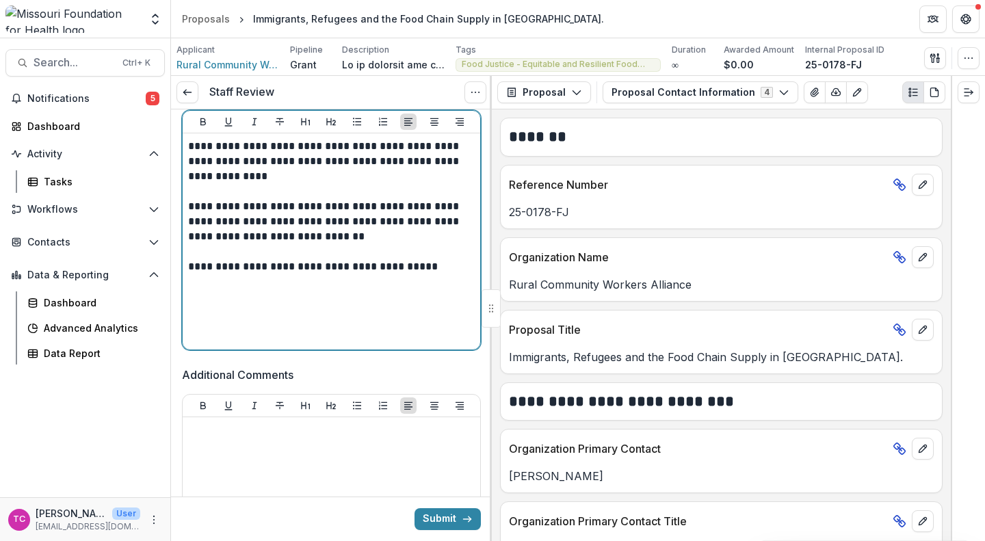
scroll to position [570, 0]
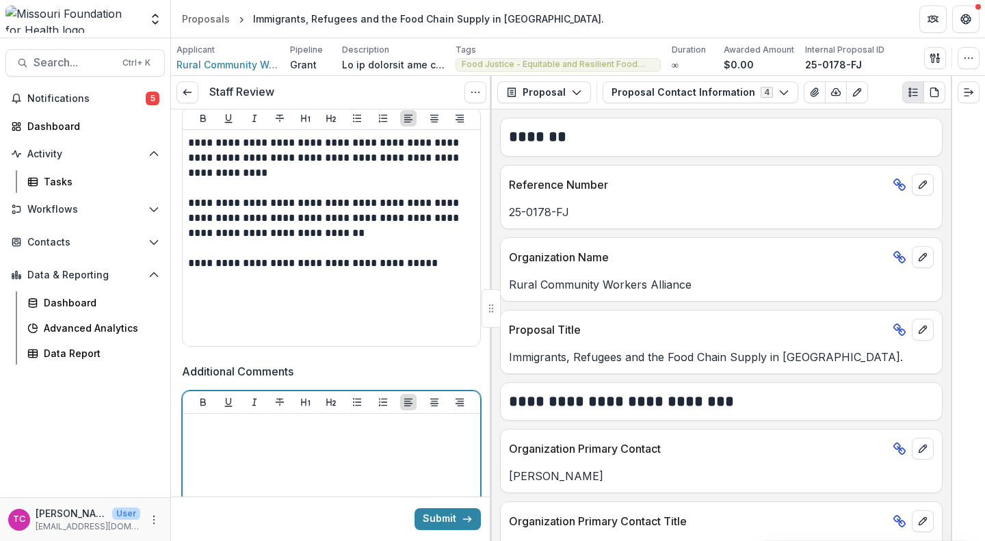
click at [298, 475] on div at bounding box center [331, 521] width 287 height 205
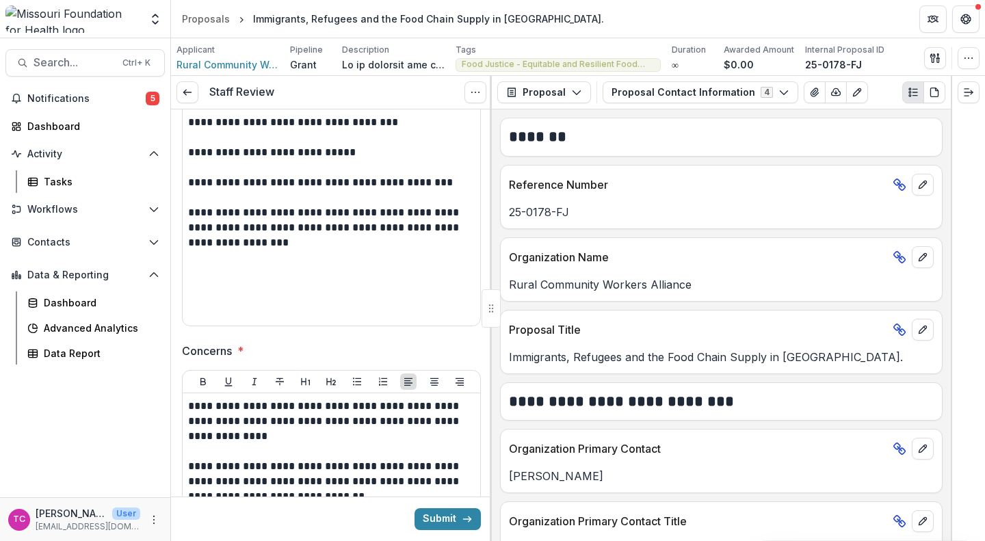
scroll to position [23, 0]
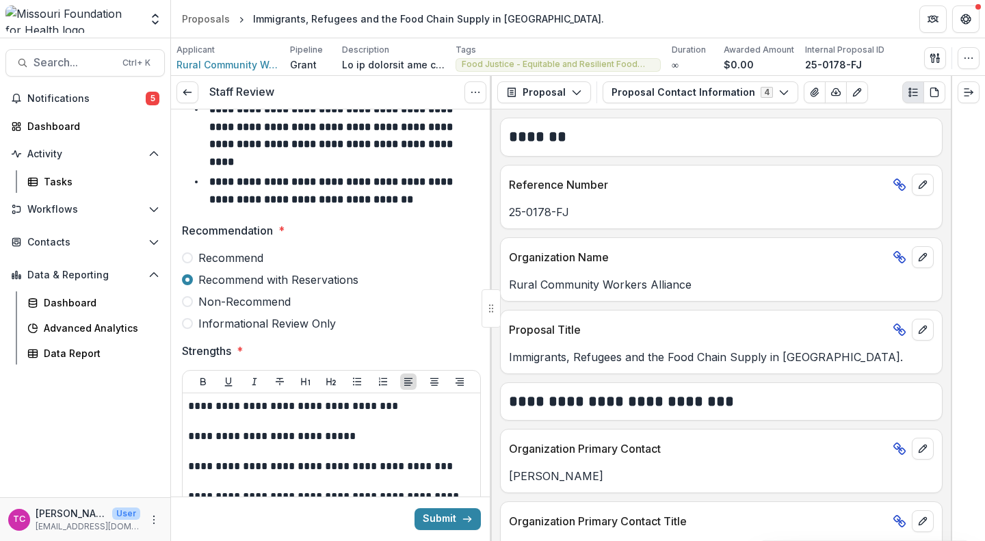
click at [445, 525] on button "Submit" at bounding box center [448, 519] width 66 height 22
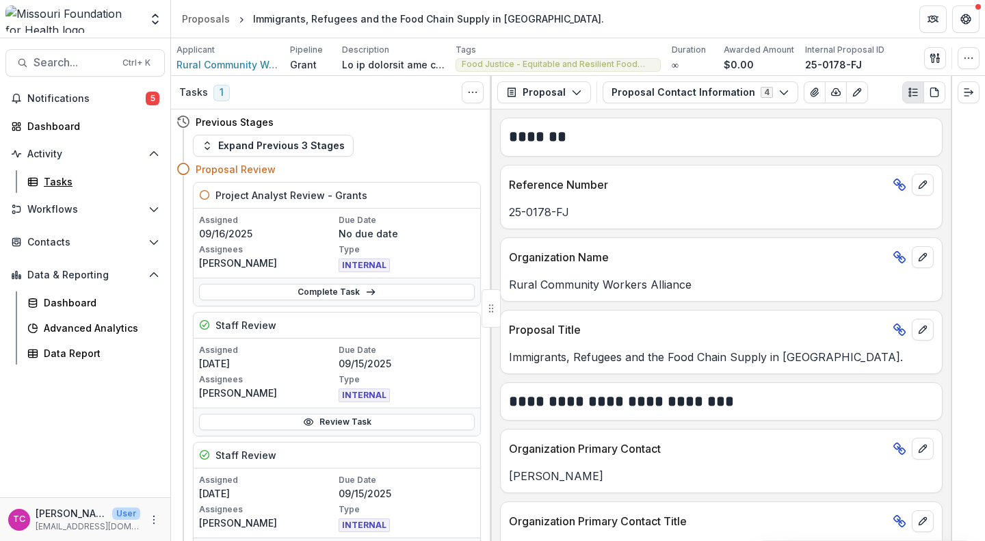
click at [90, 172] on link "Tasks" at bounding box center [93, 181] width 143 height 23
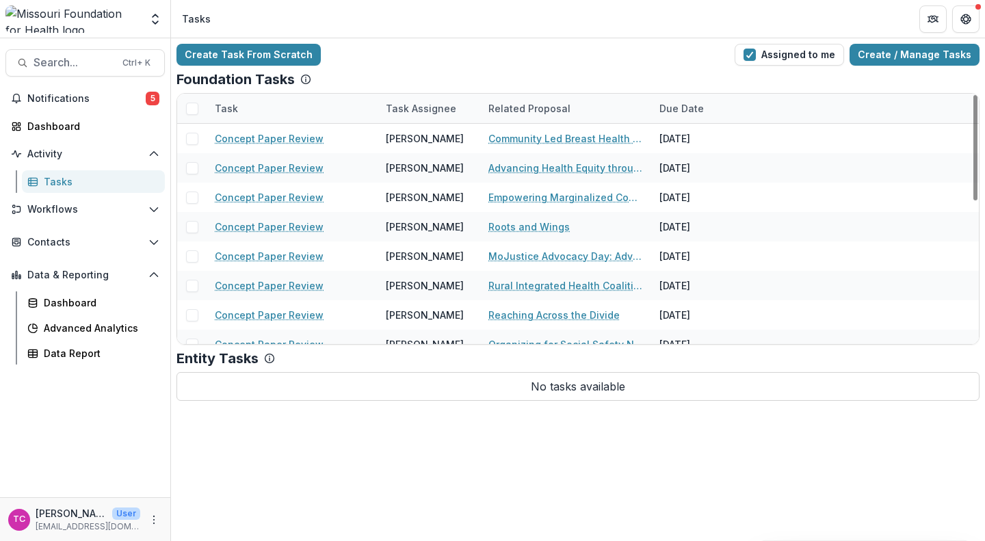
click at [135, 103] on span "Notifications" at bounding box center [86, 99] width 118 height 12
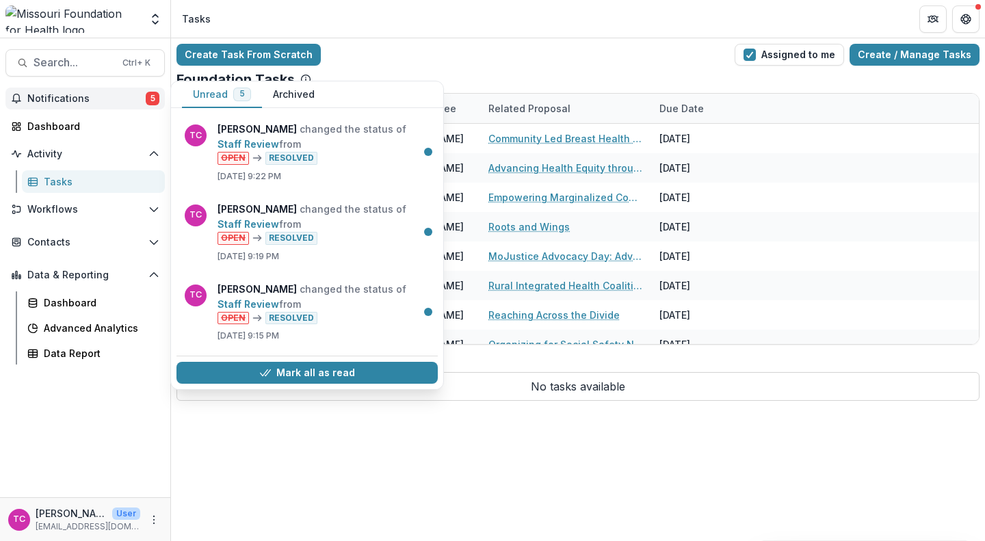
click at [276, 384] on div "Mark all as read" at bounding box center [306, 373] width 261 height 34
click at [274, 367] on button "Mark all as read" at bounding box center [306, 373] width 261 height 22
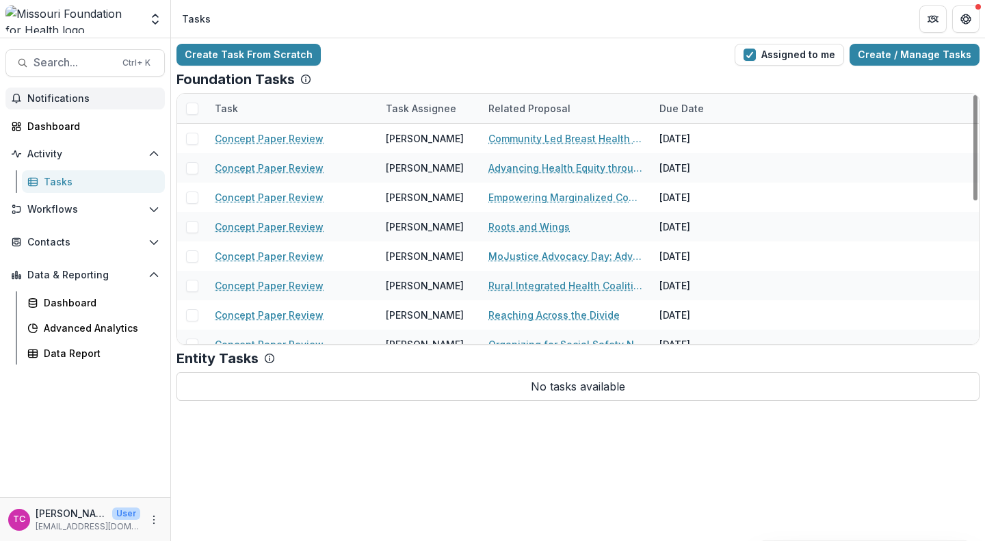
click at [487, 16] on header "Tasks" at bounding box center [578, 19] width 814 height 38
